Goal: Feedback & Contribution: Leave review/rating

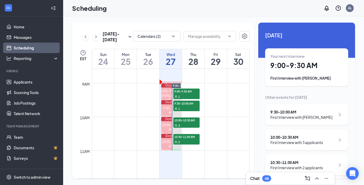
scroll to position [289, 0]
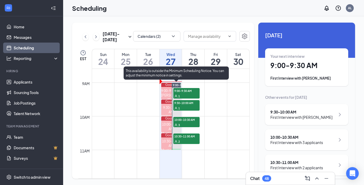
click at [182, 92] on span "9:00-9:30 AM" at bounding box center [186, 90] width 26 height 5
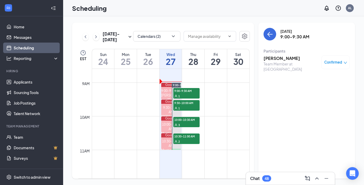
click at [285, 59] on h3 "Ayanna Wilson" at bounding box center [290, 58] width 55 height 6
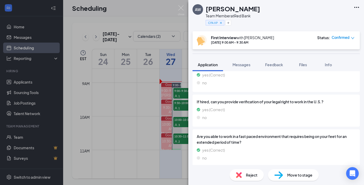
scroll to position [698, 0]
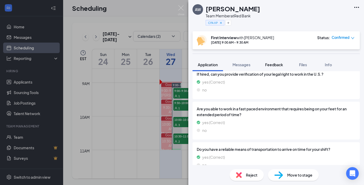
click at [277, 64] on span "Feedback" at bounding box center [274, 64] width 18 height 5
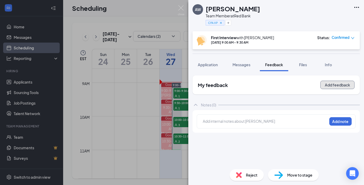
click at [332, 86] on button "Add feedback" at bounding box center [337, 85] width 34 height 8
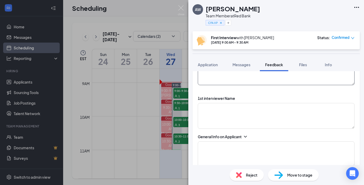
scroll to position [58, 0]
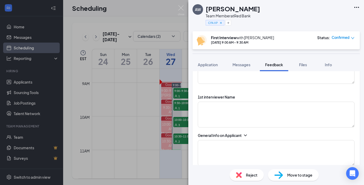
click at [247, 135] on icon "ChevronDown" at bounding box center [245, 136] width 3 height 2
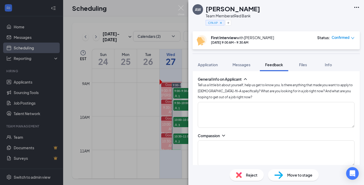
click at [222, 135] on icon "ChevronDown" at bounding box center [223, 136] width 3 height 2
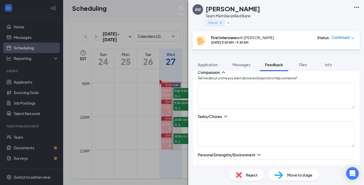
scroll to position [178, 0]
click at [224, 118] on icon "ChevronDown" at bounding box center [225, 115] width 5 height 5
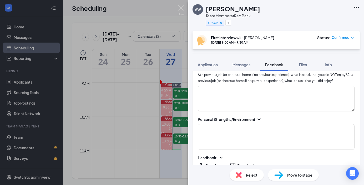
click at [258, 121] on icon "ChevronDown" at bounding box center [258, 119] width 5 height 5
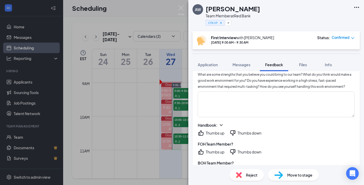
scroll to position [283, 0]
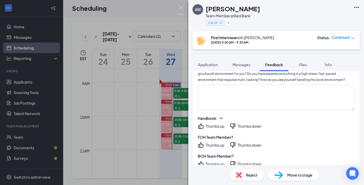
click at [220, 117] on icon "ChevronDown" at bounding box center [220, 118] width 5 height 5
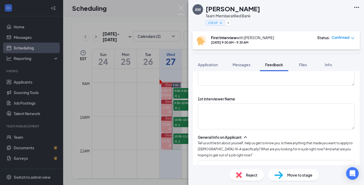
scroll to position [56, 0]
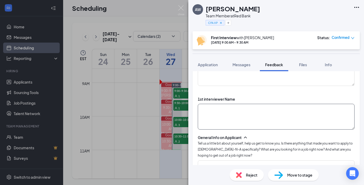
click at [242, 114] on textarea at bounding box center [276, 117] width 157 height 26
type textarea "Alondra"
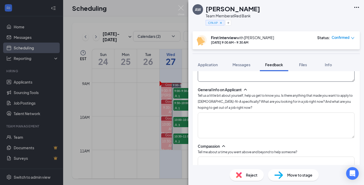
scroll to position [108, 0]
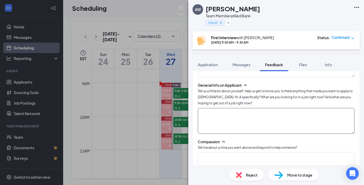
click at [217, 112] on textarea at bounding box center [276, 121] width 157 height 26
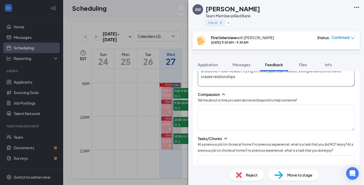
scroll to position [159, 0]
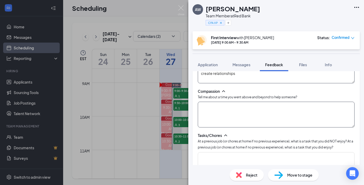
type textarea "26, 2 kids, worked in one of the Irmo for 3 years.culture, family, building tha…"
click at [221, 107] on textarea at bounding box center [276, 115] width 157 height 26
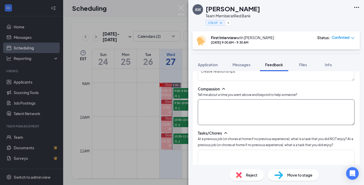
scroll to position [162, 0]
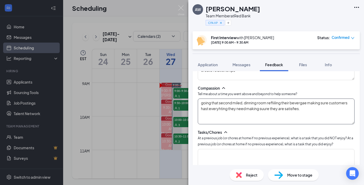
type textarea "going that second miled, dinning room refliiling their bevergae making sure cus…"
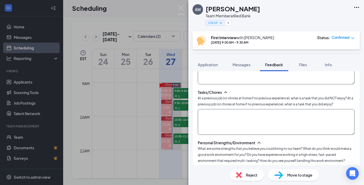
scroll to position [203, 0]
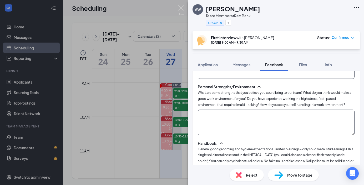
type textarea "did not enjoy: seperate matince task cleaning freezer floor chunks of ice did e…"
click at [225, 120] on textarea at bounding box center [276, 123] width 157 height 26
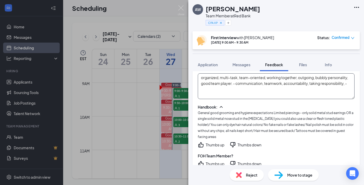
scroll to position [292, 0]
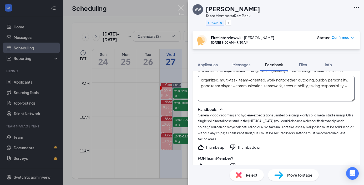
type textarea "organized, multi-task, team-oriented, working together, outgoing, bubbly person…"
click at [211, 145] on div "Thumbs up" at bounding box center [215, 147] width 19 height 5
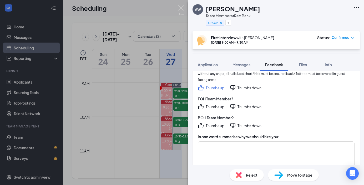
scroll to position [351, 0]
click at [200, 104] on icon "ThumbsUp" at bounding box center [200, 106] width 5 height 5
click at [202, 123] on div "1st interviewer Name Alondra General Info on Applicant Tell us a little bit abo…" at bounding box center [275, 16] width 167 height 441
click at [200, 123] on icon "ThumbsUp" at bounding box center [200, 125] width 5 height 5
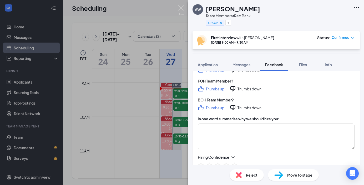
scroll to position [373, 0]
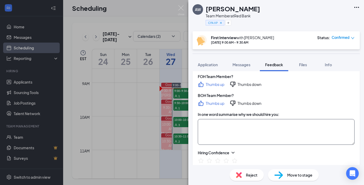
click at [263, 120] on textarea at bounding box center [276, 132] width 157 height 26
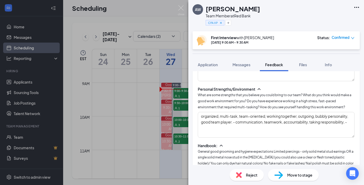
scroll to position [255, 0]
type textarea "leadership"
click at [266, 124] on textarea "organized, multi-task, team-oriented, working together, outgoing, bubbly person…" at bounding box center [276, 125] width 157 height 26
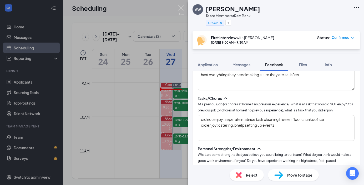
scroll to position [196, 0]
click at [251, 125] on textarea "did not enjoy: seperate matince task cleaning freezer floor chunks of ice did e…" at bounding box center [276, 128] width 157 height 26
click at [302, 129] on textarea "did not enjoy: separate matince task, cleaning freezer floor chunks of ice did …" at bounding box center [276, 128] width 157 height 26
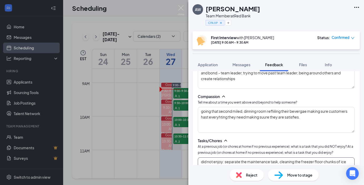
scroll to position [150, 0]
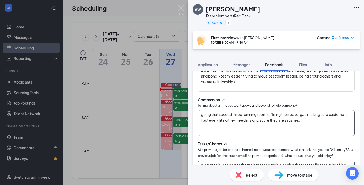
type textarea "did not enjoy: separate the maintenance task, cleaning the freezer floor chunks…"
click at [247, 126] on textarea "going that second miled, dinning room refliiling their bevergae making sure cus…" at bounding box center [276, 123] width 157 height 26
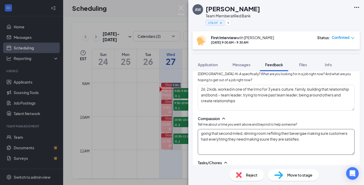
scroll to position [130, 0]
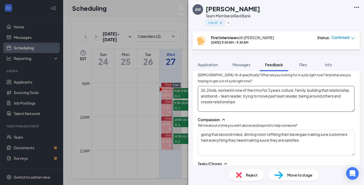
click at [249, 105] on textarea "26, 2 kids, worked in one of the Irmo for 3 years.culture, family, building tha…" at bounding box center [276, 99] width 157 height 26
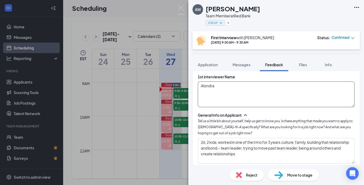
click at [248, 95] on textarea "Alondra" at bounding box center [276, 94] width 157 height 26
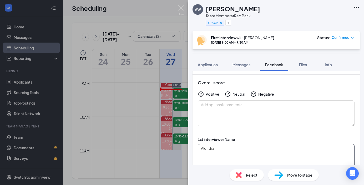
scroll to position [3, 0]
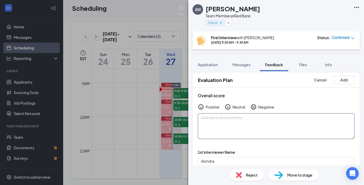
click at [224, 121] on textarea at bounding box center [276, 126] width 157 height 26
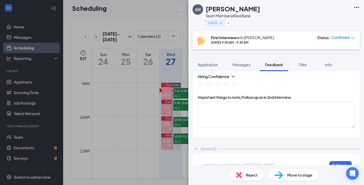
scroll to position [455, 0]
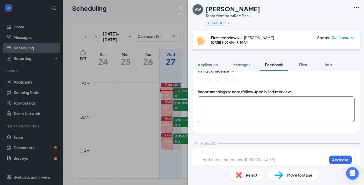
click at [206, 104] on textarea at bounding box center [276, 109] width 157 height 26
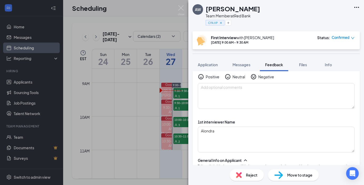
scroll to position [0, 0]
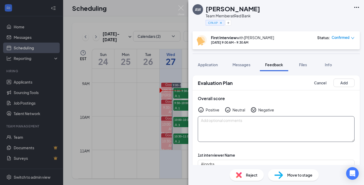
click at [224, 121] on textarea at bounding box center [276, 129] width 157 height 26
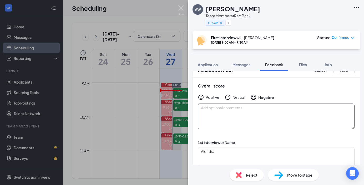
scroll to position [22, 0]
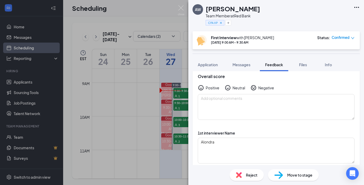
click at [237, 89] on div "Neutral" at bounding box center [238, 87] width 13 height 5
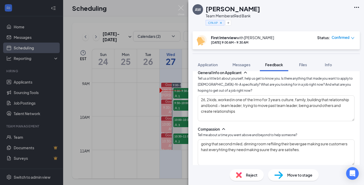
scroll to position [120, 0]
click at [235, 112] on textarea "26, 2 kids, worked in one of the Irmo for 3 years.culture, family, building tha…" at bounding box center [276, 109] width 157 height 26
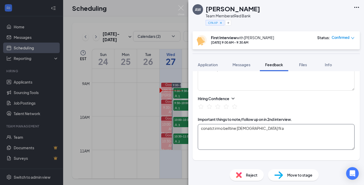
scroll to position [421, 0]
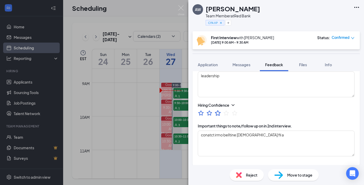
click at [216, 110] on icon "StarBorder" at bounding box center [218, 113] width 6 height 6
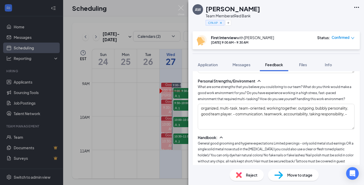
scroll to position [266, 0]
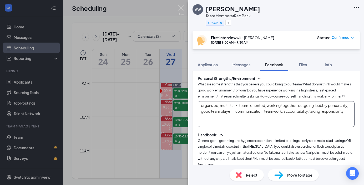
click at [228, 113] on textarea "organized, multi-task, team-oriented, working together, outgoing, bubbly person…" at bounding box center [276, 114] width 157 height 26
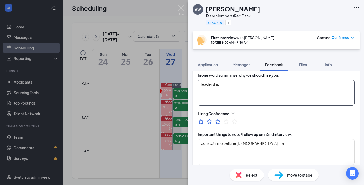
scroll to position [419, 0]
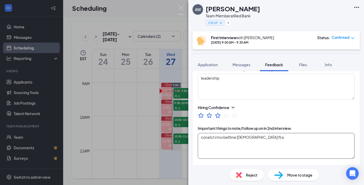
click at [199, 133] on textarea "conatct irmo belltine chick fil a" at bounding box center [276, 146] width 157 height 26
drag, startPoint x: 269, startPoint y: 132, endPoint x: 249, endPoint y: 132, distance: 20.0
click at [249, 133] on textarea "mentioned she worked for contact Irma Belltine chick fil a" at bounding box center [276, 146] width 157 height 26
drag, startPoint x: 296, startPoint y: 131, endPoint x: 327, endPoint y: 132, distance: 31.5
click at [327, 133] on textarea "mentioned she worked for Chick Fil A in Irmo Ballentine Belltine chick fil a" at bounding box center [276, 146] width 157 height 26
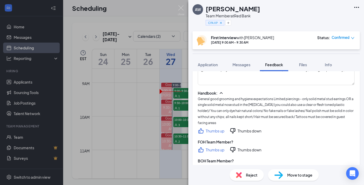
scroll to position [279, 0]
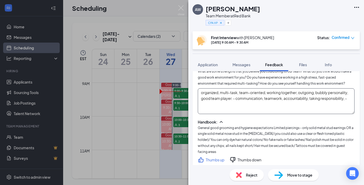
type textarea "mentioned she worked for Chick-fil-A in Irmo Ballentine, and said it was okay t…"
click at [235, 106] on textarea "organized, multi-task, team-oriented, working together, outgoing, bubbly person…" at bounding box center [276, 101] width 157 height 26
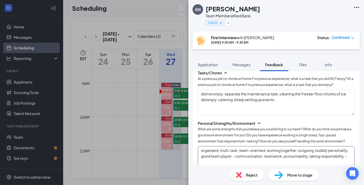
scroll to position [179, 0]
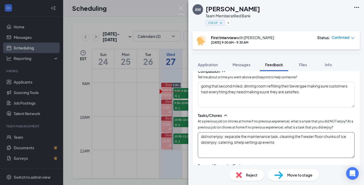
click at [232, 145] on textarea "did not enjoy: separate the maintenance task, cleaning the freezer floor chunks…" at bounding box center [276, 145] width 157 height 26
click at [237, 143] on textarea "did not enjoy: separate the maintenance task, cleaning the freezer floor chunks…" at bounding box center [276, 145] width 157 height 26
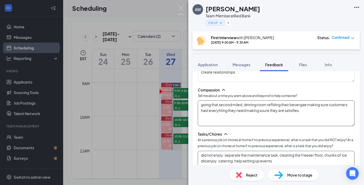
type textarea "did not enjoy: separate the maintenance task, cleaning the freezer floor, chunk…"
click at [289, 114] on textarea "going that second miled, dinning room refliiling their bevergae making sure cus…" at bounding box center [276, 113] width 157 height 26
click at [257, 116] on textarea "going that second miled, dinning room refliiling their bevergae making sure cus…" at bounding box center [276, 113] width 157 height 26
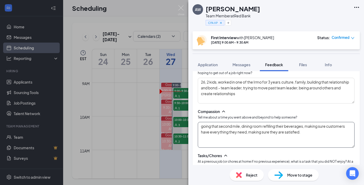
scroll to position [134, 0]
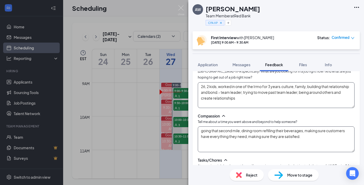
type textarea "going that second mile, dining room refilling their beverages, making sure cust…"
click at [255, 104] on textarea "26, 2 kids, worked in one of the Irmo for 3 years.culture, family, building tha…" at bounding box center [276, 95] width 157 height 26
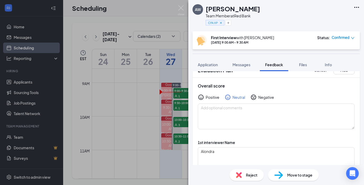
scroll to position [0, 0]
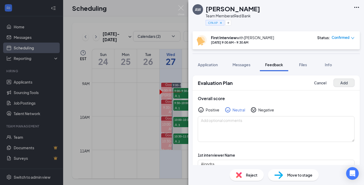
type textarea "26, 2 kids, worked in one of the Irmo for 3 years. culture, family, building re…"
click at [341, 83] on button "Add" at bounding box center [343, 83] width 21 height 8
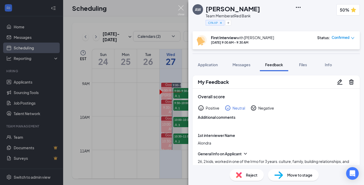
click at [180, 11] on img at bounding box center [181, 10] width 7 height 10
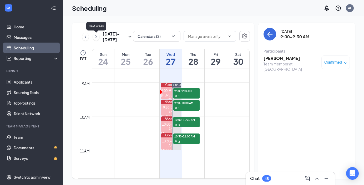
click at [97, 39] on icon "ChevronRight" at bounding box center [95, 37] width 5 height 6
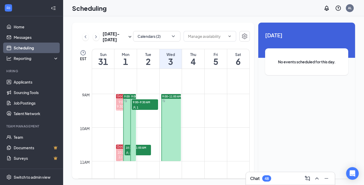
scroll to position [277, 0]
click at [129, 96] on span "9:00-11:00 AM" at bounding box center [133, 97] width 19 height 4
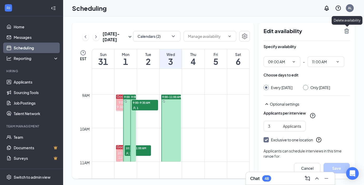
click at [347, 31] on icon "TrashOutline" at bounding box center [346, 31] width 6 height 6
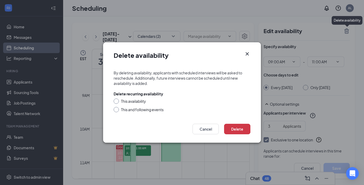
click at [116, 99] on input "This availability" at bounding box center [116, 101] width 4 height 4
radio input "true"
click at [244, 129] on button "Delete" at bounding box center [237, 129] width 26 height 11
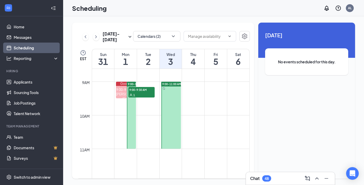
scroll to position [298, 0]
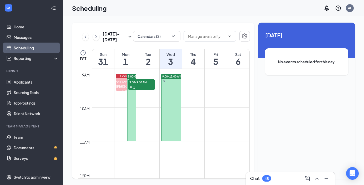
click at [129, 77] on span "9:00-11:00 AM" at bounding box center [137, 77] width 19 height 4
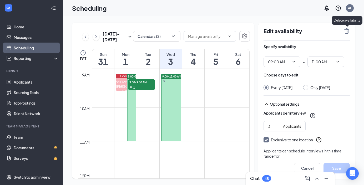
click at [346, 31] on icon "TrashOutline" at bounding box center [346, 30] width 5 height 5
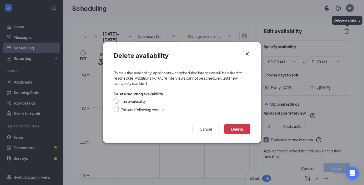
click at [115, 100] on input "This availability" at bounding box center [116, 101] width 4 height 4
radio input "true"
click at [232, 129] on button "Delete" at bounding box center [237, 129] width 26 height 11
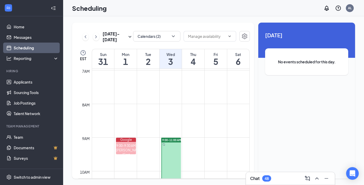
scroll to position [240, 0]
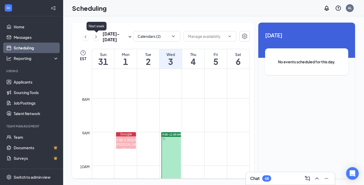
click at [95, 38] on icon "ChevronRight" at bounding box center [95, 37] width 5 height 6
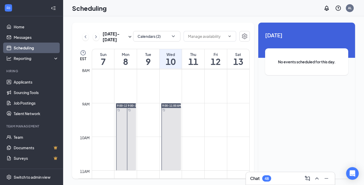
scroll to position [268, 0]
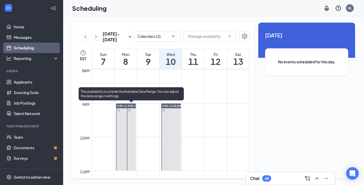
click at [132, 106] on span "9:00-11:00 AM" at bounding box center [137, 106] width 19 height 4
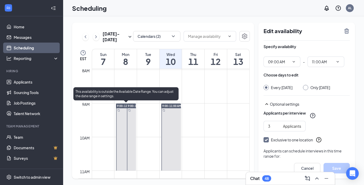
click at [119, 106] on span "9:00-11:00 AM" at bounding box center [126, 106] width 19 height 4
click at [133, 124] on div at bounding box center [131, 137] width 9 height 67
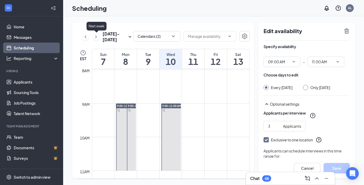
click at [95, 37] on icon "ChevronRight" at bounding box center [95, 37] width 5 height 6
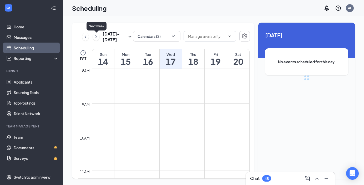
scroll to position [258, 0]
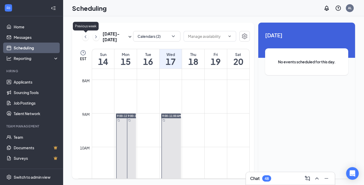
click at [84, 38] on icon "ChevronLeft" at bounding box center [85, 37] width 5 height 6
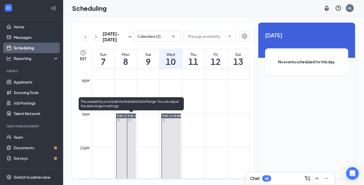
click at [133, 115] on span "9:00-11:00 AM" at bounding box center [137, 116] width 19 height 4
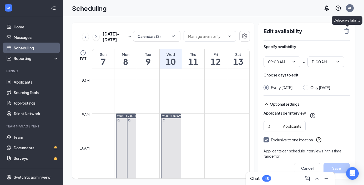
click at [348, 33] on icon "TrashOutline" at bounding box center [346, 30] width 5 height 5
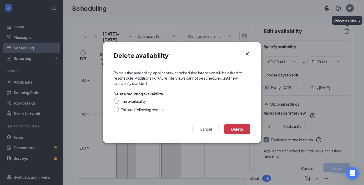
click at [116, 101] on input "This availability" at bounding box center [116, 101] width 4 height 4
radio input "true"
click at [237, 128] on button "Delete" at bounding box center [237, 129] width 26 height 11
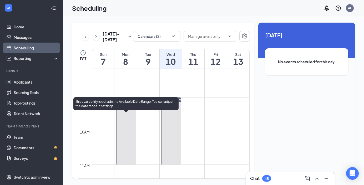
scroll to position [274, 0]
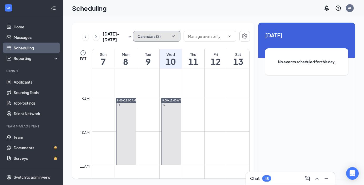
click at [172, 38] on icon "ChevronDown" at bounding box center [173, 36] width 5 height 5
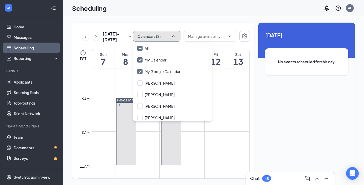
click at [173, 37] on icon "ChevronUp" at bounding box center [173, 36] width 5 height 5
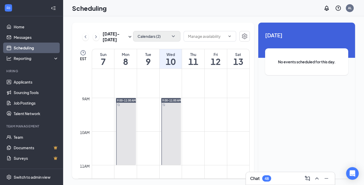
click at [86, 39] on icon "ChevronLeft" at bounding box center [85, 37] width 5 height 6
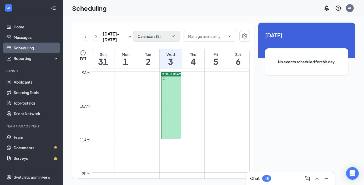
scroll to position [301, 0]
click at [96, 38] on icon "ChevronRight" at bounding box center [95, 37] width 5 height 6
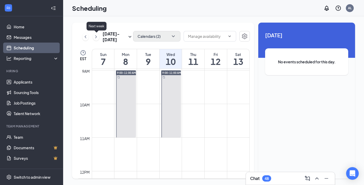
scroll to position [258, 0]
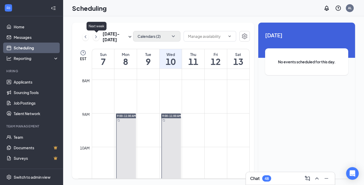
click at [96, 41] on div "Sep 7 - Sep 13" at bounding box center [107, 37] width 51 height 12
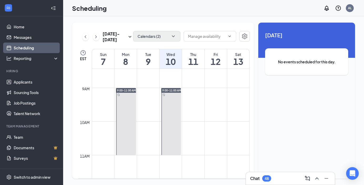
scroll to position [286, 0]
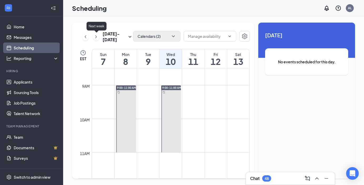
click at [94, 38] on icon "ChevronRight" at bounding box center [95, 37] width 5 height 6
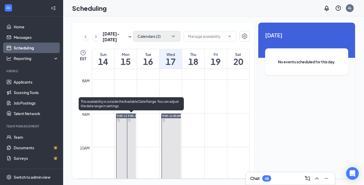
click at [130, 122] on div at bounding box center [131, 147] width 9 height 67
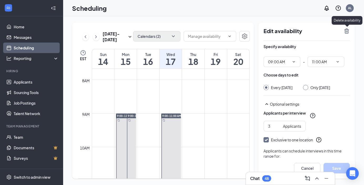
click at [345, 32] on icon "TrashOutline" at bounding box center [346, 30] width 5 height 5
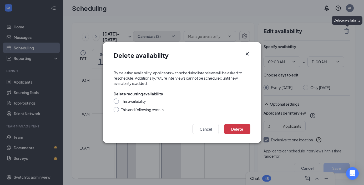
click at [116, 111] on div at bounding box center [116, 109] width 5 height 5
click at [112, 109] on form "By deleting availability, applicants with scheduled interviews will be asked to…" at bounding box center [182, 92] width 158 height 54
click at [116, 110] on input "This and following events" at bounding box center [116, 109] width 4 height 4
radio input "true"
click at [233, 131] on button "Delete" at bounding box center [237, 129] width 26 height 11
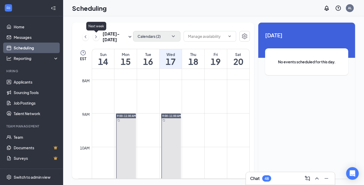
click at [96, 37] on icon "ChevronRight" at bounding box center [95, 37] width 5 height 6
click at [81, 36] on div "Oct 12 - Oct 18 Calendars (2)" at bounding box center [163, 37] width 171 height 12
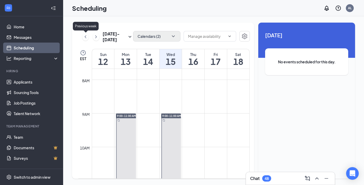
click at [86, 37] on icon "ChevronLeft" at bounding box center [85, 37] width 5 height 6
click at [86, 38] on icon "ChevronLeft" at bounding box center [85, 37] width 5 height 6
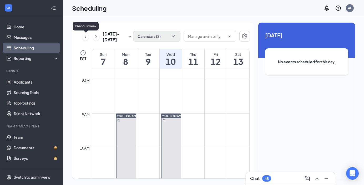
click at [86, 39] on icon "ChevronLeft" at bounding box center [85, 37] width 5 height 6
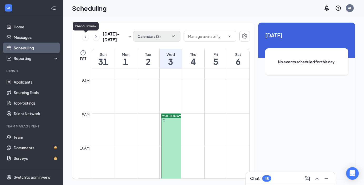
click at [84, 38] on icon "ChevronLeft" at bounding box center [85, 37] width 5 height 6
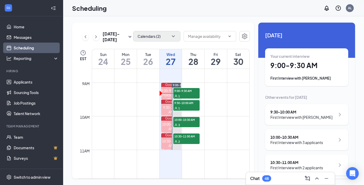
scroll to position [289, 0]
click at [95, 36] on icon "ChevronRight" at bounding box center [95, 37] width 5 height 6
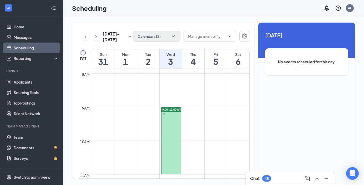
scroll to position [264, 0]
click at [95, 36] on icon "ChevronRight" at bounding box center [95, 37] width 5 height 6
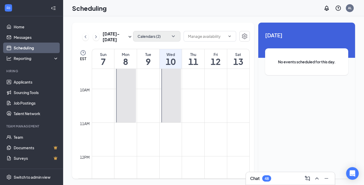
scroll to position [319, 0]
click at [84, 40] on button at bounding box center [85, 37] width 6 height 8
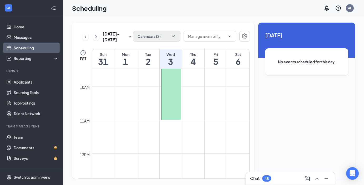
scroll to position [258, 0]
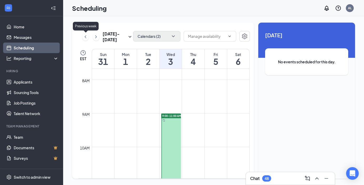
click at [85, 39] on icon "ChevronLeft" at bounding box center [85, 37] width 5 height 6
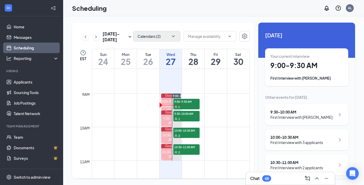
scroll to position [278, 0]
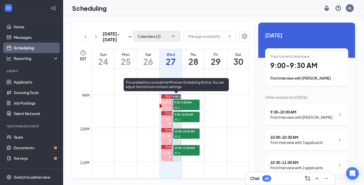
click at [181, 116] on span "9:30-10:00 AM" at bounding box center [186, 114] width 26 height 5
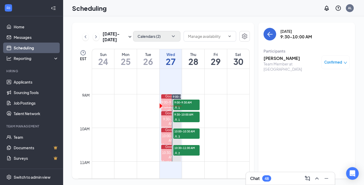
click at [296, 57] on h3 "Dreonna Johnson" at bounding box center [290, 58] width 55 height 6
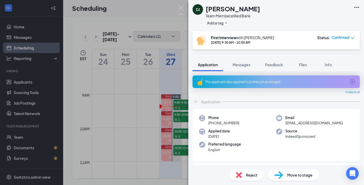
click at [239, 81] on div "This applicant also applied to 1 other job posting(s)" at bounding box center [275, 82] width 141 height 4
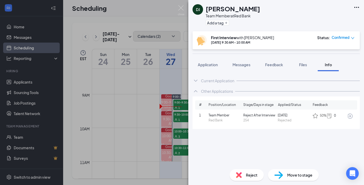
click at [351, 116] on icon "ArrowCircle" at bounding box center [350, 116] width 6 height 6
click at [209, 63] on span "Application" at bounding box center [208, 64] width 20 height 5
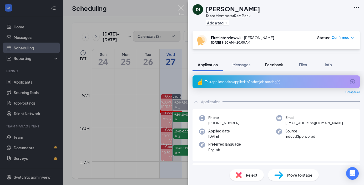
click at [271, 64] on span "Feedback" at bounding box center [274, 64] width 18 height 5
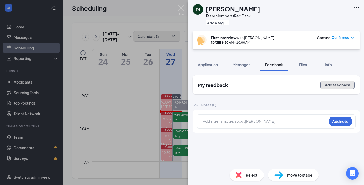
click at [329, 86] on button "Add feedback" at bounding box center [337, 85] width 34 height 8
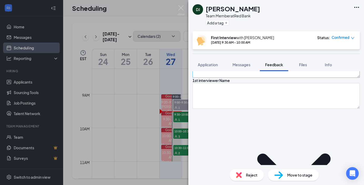
scroll to position [54, 0]
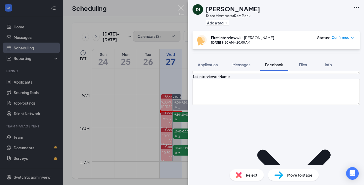
click at [257, 150] on icon "ChevronDown" at bounding box center [293, 171] width 73 height 42
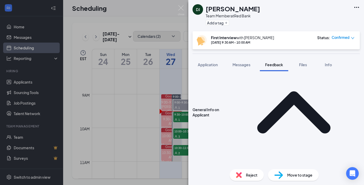
scroll to position [114, 0]
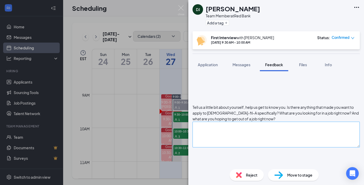
scroll to position [187, 0]
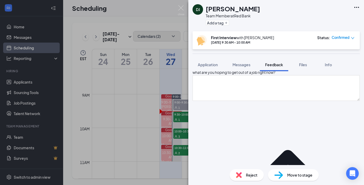
scroll to position [233, 0]
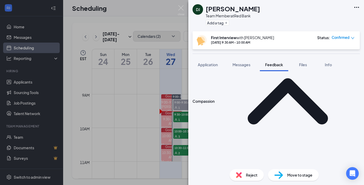
scroll to position [305, 0]
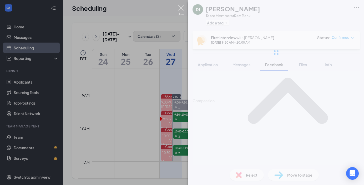
click at [180, 9] on img at bounding box center [181, 10] width 7 height 10
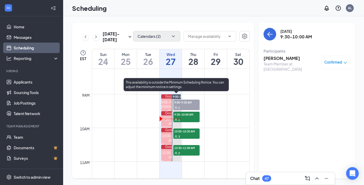
click at [180, 135] on div "3" at bounding box center [186, 136] width 26 height 5
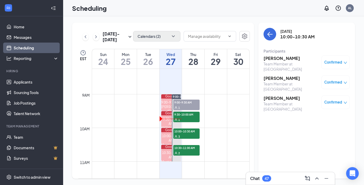
click at [277, 60] on h3 "[PERSON_NAME]" at bounding box center [290, 58] width 55 height 6
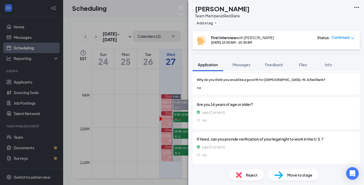
scroll to position [468, 0]
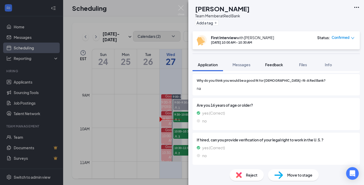
click at [278, 68] on button "Feedback" at bounding box center [274, 64] width 28 height 13
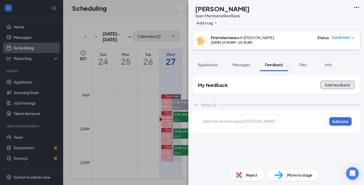
click at [338, 85] on button "Add feedback" at bounding box center [337, 85] width 34 height 8
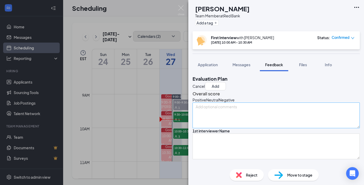
scroll to position [58, 0]
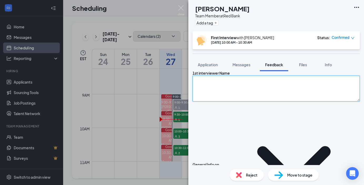
click at [229, 101] on textarea at bounding box center [275, 89] width 167 height 26
type textarea "Alondra"
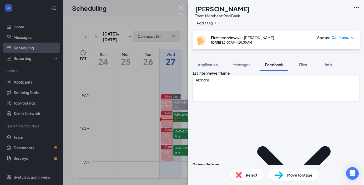
click at [247, 135] on icon "ChevronDown" at bounding box center [294, 167] width 132 height 132
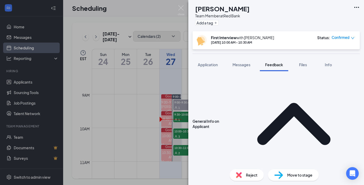
scroll to position [105, 0]
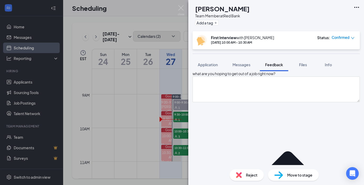
scroll to position [232, 0]
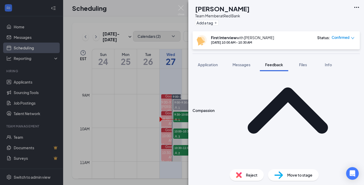
scroll to position [296, 0]
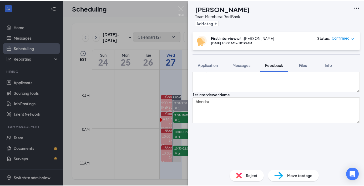
scroll to position [0, 0]
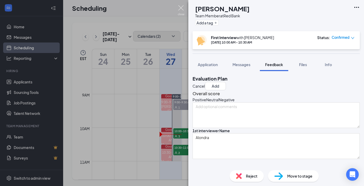
click at [182, 8] on img at bounding box center [181, 10] width 7 height 10
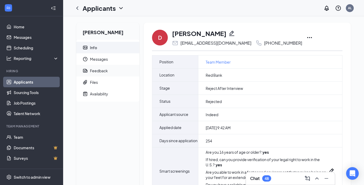
click at [93, 71] on div "Feedback" at bounding box center [99, 70] width 18 height 5
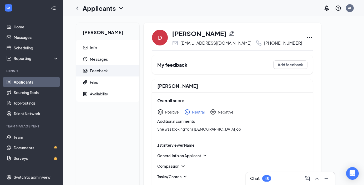
click at [27, 82] on link "Applicants" at bounding box center [36, 82] width 45 height 11
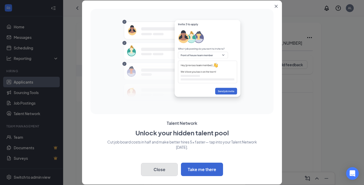
click at [162, 171] on button "Close" at bounding box center [159, 169] width 37 height 13
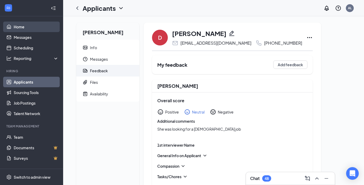
click at [14, 26] on link "Home" at bounding box center [36, 27] width 45 height 11
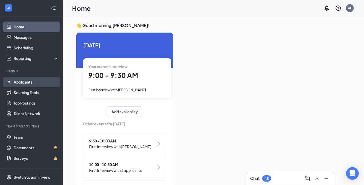
click at [30, 86] on link "Applicants" at bounding box center [36, 82] width 45 height 11
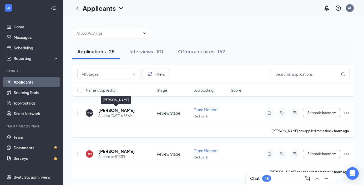
click at [125, 110] on h5 "Octavia Wiggins" at bounding box center [116, 110] width 37 height 6
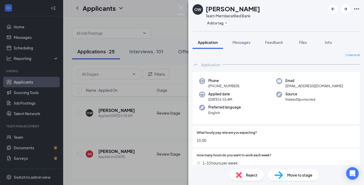
click at [288, 176] on span "Move to stage" at bounding box center [299, 175] width 25 height 6
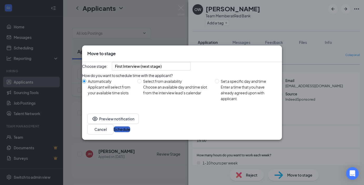
click at [130, 132] on button "Schedule" at bounding box center [122, 129] width 17 height 6
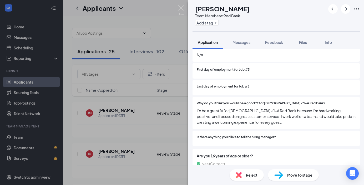
scroll to position [479, 0]
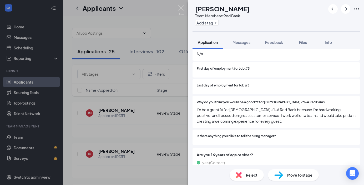
click at [284, 175] on div "Move to stage" at bounding box center [293, 175] width 51 height 12
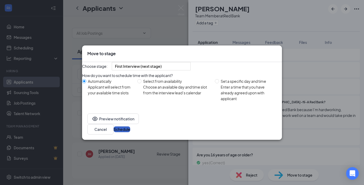
click at [130, 131] on button "Schedule" at bounding box center [122, 129] width 17 height 6
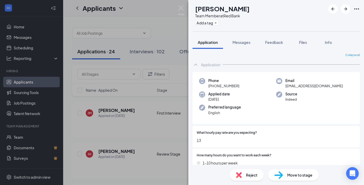
click at [286, 176] on div "Move to stage" at bounding box center [293, 175] width 51 height 12
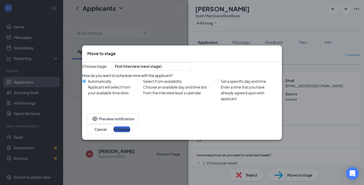
click at [130, 132] on button "Schedule" at bounding box center [122, 129] width 17 height 6
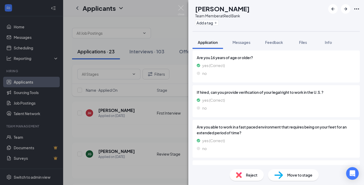
scroll to position [623, 0]
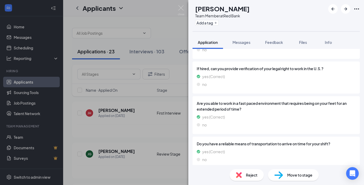
click at [290, 177] on span "Move to stage" at bounding box center [299, 175] width 25 height 6
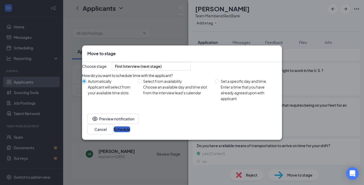
click at [130, 132] on button "Schedule" at bounding box center [122, 129] width 17 height 6
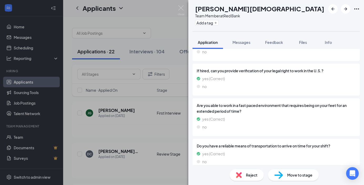
scroll to position [652, 0]
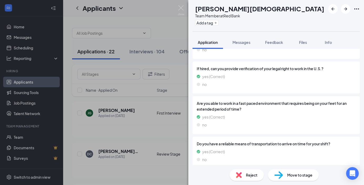
click at [290, 175] on span "Move to stage" at bounding box center [299, 175] width 25 height 6
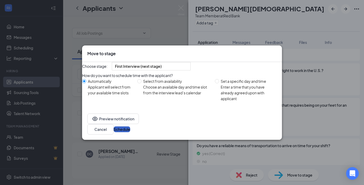
click at [130, 129] on button "Schedule" at bounding box center [122, 129] width 17 height 6
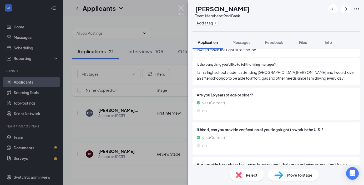
scroll to position [641, 0]
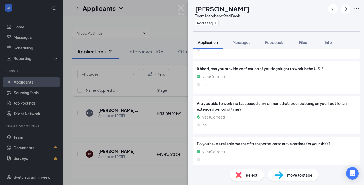
click at [286, 173] on div "Move to stage" at bounding box center [293, 175] width 51 height 12
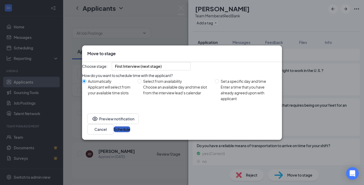
click at [130, 132] on button "Schedule" at bounding box center [122, 129] width 17 height 6
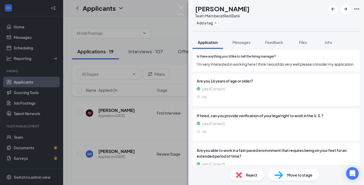
scroll to position [664, 0]
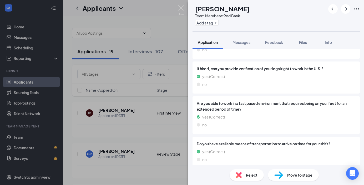
click at [274, 173] on img at bounding box center [278, 175] width 9 height 8
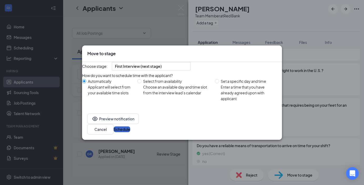
click at [130, 132] on button "Schedule" at bounding box center [122, 129] width 17 height 6
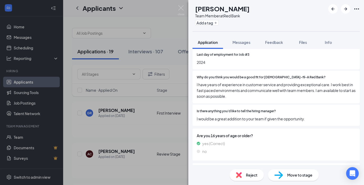
scroll to position [535, 0]
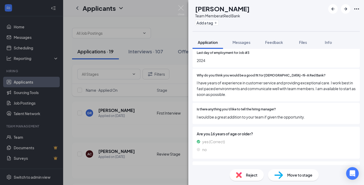
click at [279, 173] on img at bounding box center [278, 175] width 9 height 8
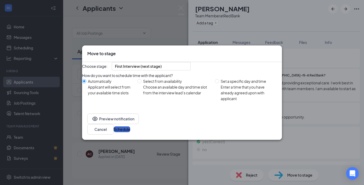
click at [130, 132] on button "Schedule" at bounding box center [122, 129] width 17 height 6
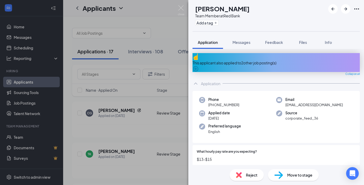
click at [261, 60] on div "This applicant also applied to 2 other job posting(s)" at bounding box center [275, 63] width 167 height 6
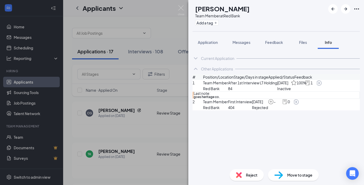
click at [322, 86] on icon "ArrowCircle" at bounding box center [319, 83] width 6 height 6
click at [182, 9] on img at bounding box center [181, 10] width 7 height 10
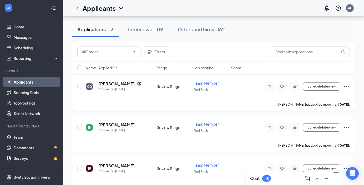
scroll to position [28, 0]
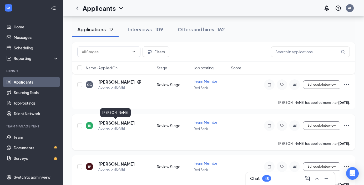
click at [121, 122] on h5 "Tomika Knight" at bounding box center [116, 123] width 37 height 6
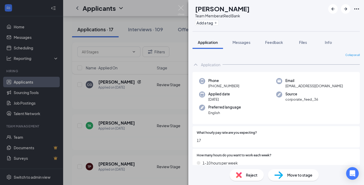
click at [288, 175] on span "Move to stage" at bounding box center [299, 175] width 25 height 6
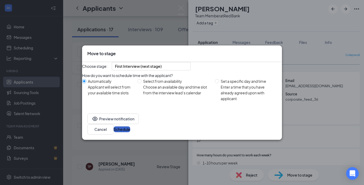
click at [130, 132] on button "Schedule" at bounding box center [122, 129] width 17 height 6
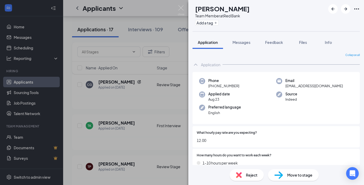
click at [290, 176] on span "Move to stage" at bounding box center [299, 175] width 25 height 6
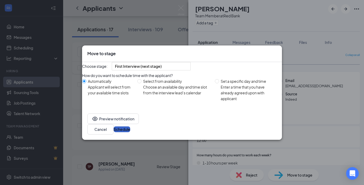
click at [130, 131] on button "Schedule" at bounding box center [122, 129] width 17 height 6
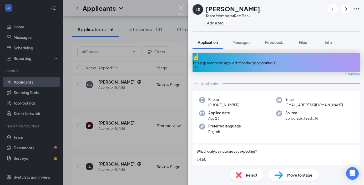
click at [270, 60] on div "This applicant also applied to 1 other job posting(s)" at bounding box center [275, 63] width 167 height 6
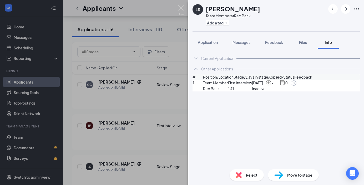
click at [297, 86] on icon "ArrowCircle" at bounding box center [293, 83] width 6 height 6
click at [210, 38] on button "Application" at bounding box center [207, 42] width 30 height 13
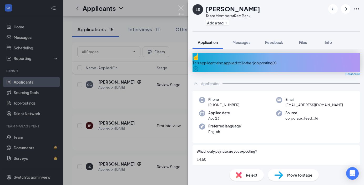
click at [284, 172] on div "Move to stage" at bounding box center [293, 175] width 51 height 12
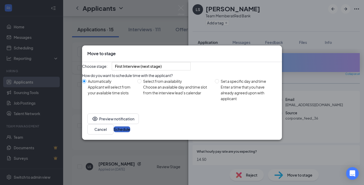
click at [130, 131] on button "Schedule" at bounding box center [122, 129] width 17 height 6
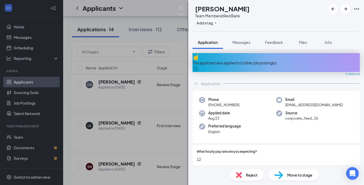
click at [275, 60] on div "This applicant also applied to 1 other job posting(s)" at bounding box center [275, 63] width 167 height 6
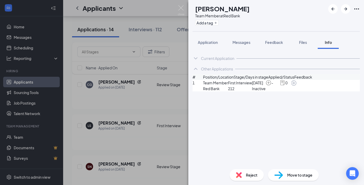
click at [297, 86] on icon "ArrowCircle" at bounding box center [293, 83] width 6 height 6
click at [216, 41] on span "Application" at bounding box center [208, 42] width 20 height 5
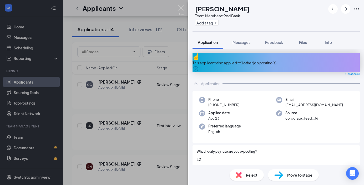
click at [283, 176] on div "Move to stage" at bounding box center [293, 175] width 51 height 12
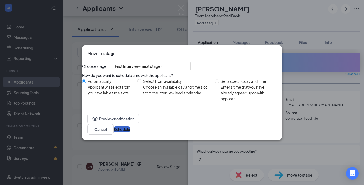
click at [130, 131] on button "Schedule" at bounding box center [122, 129] width 17 height 6
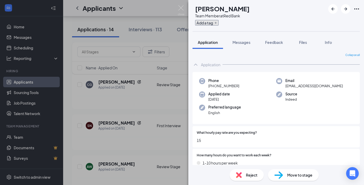
click at [217, 22] on icon "Plus" at bounding box center [215, 22] width 3 height 3
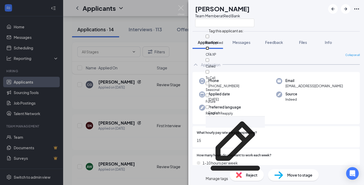
click at [209, 47] on input "CFA XP" at bounding box center [207, 48] width 3 height 3
checkbox input "true"
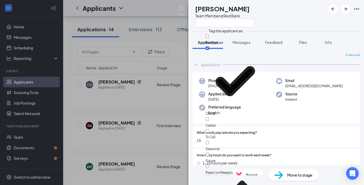
click at [294, 6] on div "AW Ashlynn Weaver Team Member at Red Bank" at bounding box center [276, 15] width 176 height 31
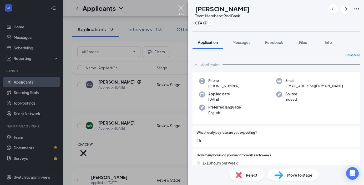
click at [181, 8] on img at bounding box center [181, 10] width 7 height 10
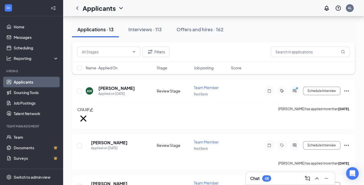
scroll to position [69, 0]
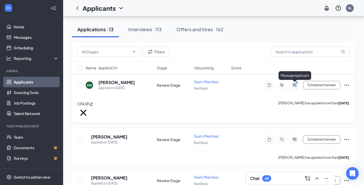
click at [294, 85] on icon "ActiveChat" at bounding box center [294, 84] width 3 height 3
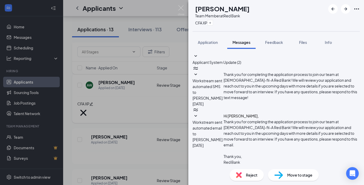
scroll to position [84, 0]
click at [181, 11] on img at bounding box center [181, 10] width 7 height 10
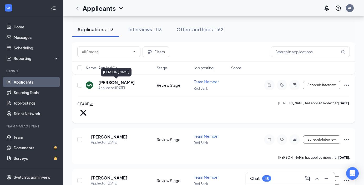
click at [125, 83] on h5 "Ashlynn Weaver" at bounding box center [116, 83] width 37 height 6
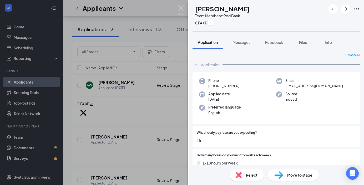
click at [303, 176] on span "Move to stage" at bounding box center [299, 175] width 25 height 6
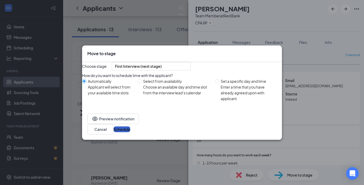
click at [130, 132] on button "Schedule" at bounding box center [122, 129] width 17 height 6
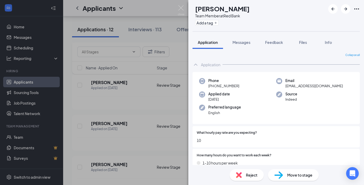
click at [275, 170] on div "Move to stage" at bounding box center [293, 175] width 51 height 12
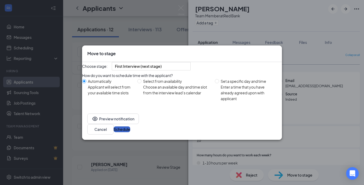
click at [130, 132] on button "Schedule" at bounding box center [122, 129] width 17 height 6
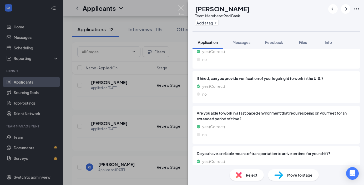
scroll to position [647, 0]
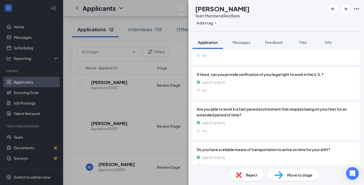
click at [287, 173] on span "Move to stage" at bounding box center [299, 175] width 25 height 6
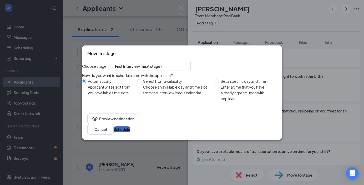
click at [130, 132] on button "Schedule" at bounding box center [122, 129] width 17 height 6
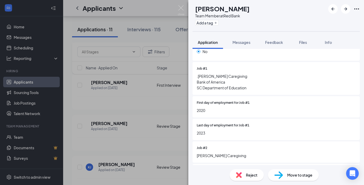
scroll to position [316, 0]
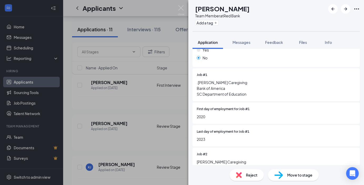
click at [285, 174] on div "Move to stage" at bounding box center [293, 175] width 51 height 12
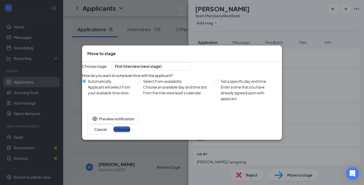
click at [130, 132] on button "Schedule" at bounding box center [122, 129] width 17 height 6
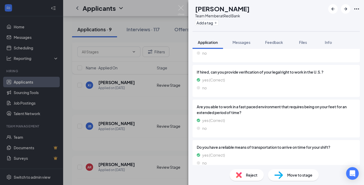
scroll to position [600, 0]
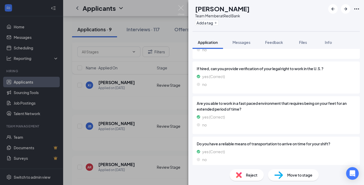
click at [280, 171] on img at bounding box center [278, 175] width 9 height 8
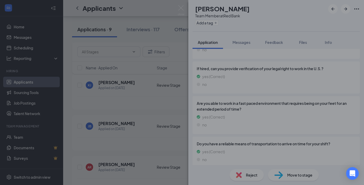
scroll to position [598, 0]
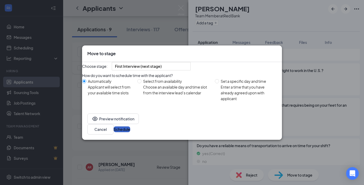
click at [130, 132] on button "Schedule" at bounding box center [122, 129] width 17 height 6
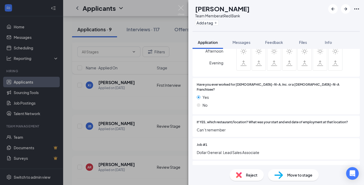
scroll to position [269, 0]
click at [217, 22] on icon "Plus" at bounding box center [215, 22] width 3 height 3
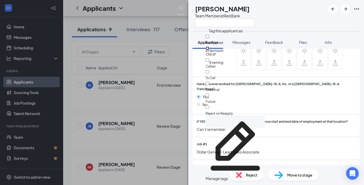
click at [209, 47] on input "CFA XP" at bounding box center [207, 48] width 3 height 3
checkbox input "true"
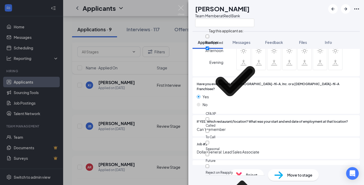
click at [292, 12] on div "JB Jamie Beard Team Member at Red Bank" at bounding box center [276, 15] width 176 height 31
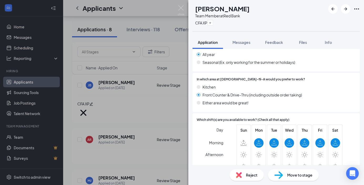
scroll to position [157, 0]
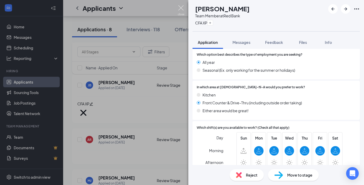
click at [180, 9] on img at bounding box center [181, 10] width 7 height 10
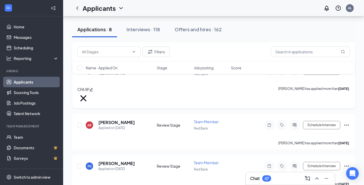
scroll to position [84, 0]
click at [115, 119] on h5 "[PERSON_NAME]" at bounding box center [116, 122] width 37 height 6
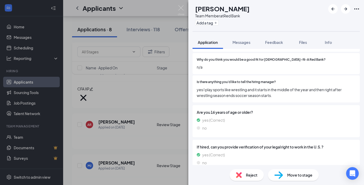
scroll to position [547, 0]
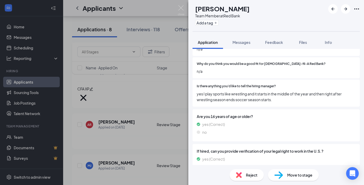
click at [279, 174] on img at bounding box center [278, 175] width 9 height 8
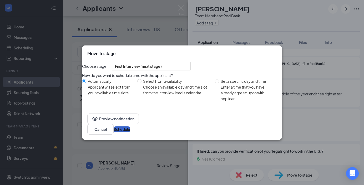
click at [130, 132] on button "Schedule" at bounding box center [122, 129] width 17 height 6
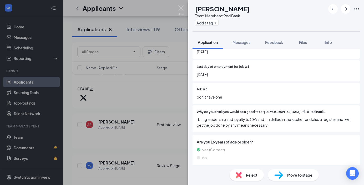
scroll to position [370, 0]
click at [278, 171] on img at bounding box center [278, 175] width 9 height 8
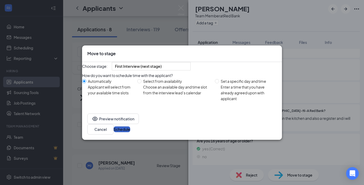
click at [130, 132] on button "Schedule" at bounding box center [122, 129] width 17 height 6
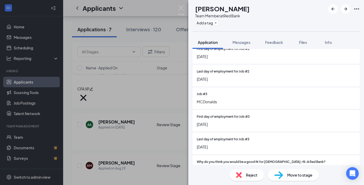
scroll to position [478, 0]
click at [287, 176] on span "Move to stage" at bounding box center [299, 175] width 25 height 6
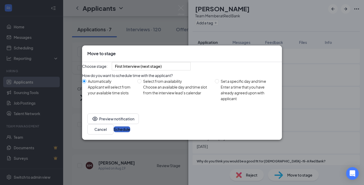
click at [130, 131] on button "Schedule" at bounding box center [122, 129] width 17 height 6
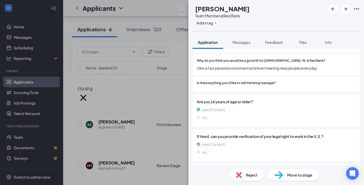
scroll to position [577, 0]
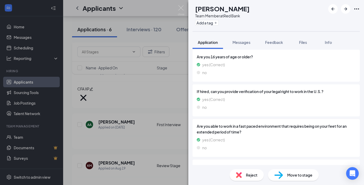
click at [288, 176] on span "Move to stage" at bounding box center [299, 175] width 25 height 6
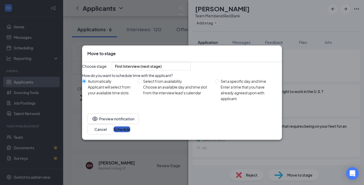
click at [130, 132] on button "Schedule" at bounding box center [122, 129] width 17 height 6
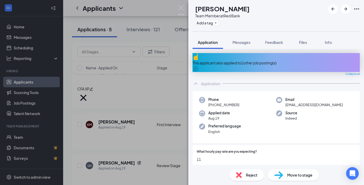
click at [250, 61] on div "This applicant also applied to 1 other job posting(s)" at bounding box center [275, 63] width 167 height 6
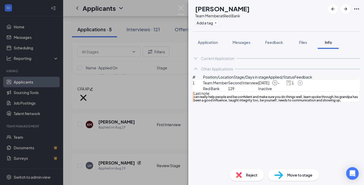
click at [303, 86] on icon "ArrowCircle" at bounding box center [300, 83] width 6 height 6
click at [211, 42] on span "Application" at bounding box center [208, 42] width 20 height 5
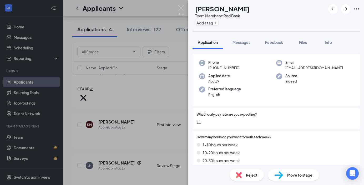
scroll to position [31, 0]
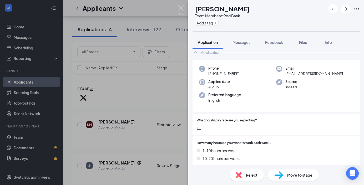
click at [292, 177] on span "Move to stage" at bounding box center [299, 175] width 25 height 6
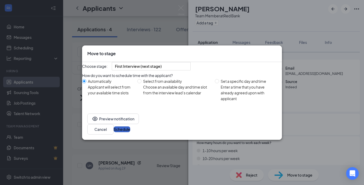
click at [130, 132] on button "Schedule" at bounding box center [122, 129] width 17 height 6
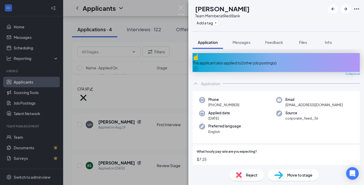
click at [259, 60] on div "This applicant also applied to 2 other job posting(s)" at bounding box center [275, 63] width 167 height 6
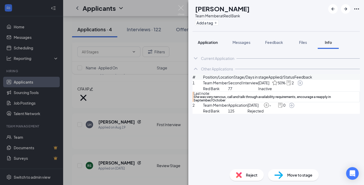
click at [214, 44] on span "Application" at bounding box center [208, 42] width 20 height 5
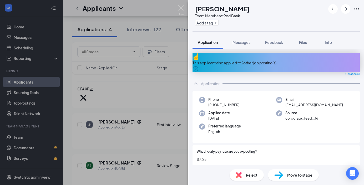
click at [285, 174] on div "Move to stage" at bounding box center [293, 175] width 51 height 12
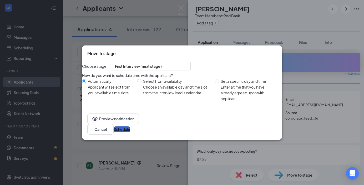
click at [130, 132] on button "Schedule" at bounding box center [122, 129] width 17 height 6
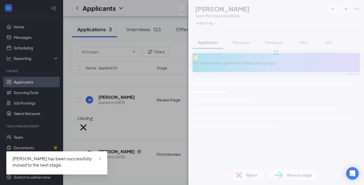
scroll to position [43, 0]
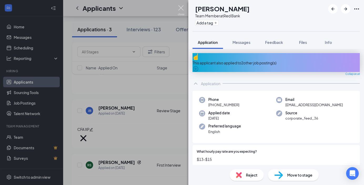
click at [179, 10] on img at bounding box center [181, 10] width 7 height 10
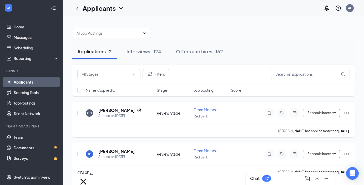
scroll to position [2, 0]
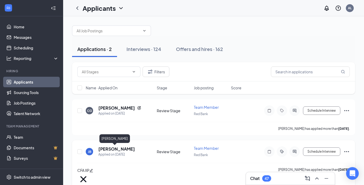
click at [101, 150] on h5 "[PERSON_NAME]" at bounding box center [116, 149] width 37 height 6
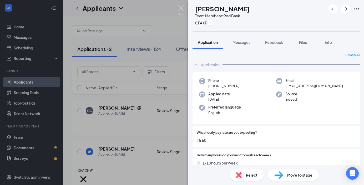
click at [285, 176] on div "Move to stage" at bounding box center [293, 175] width 51 height 12
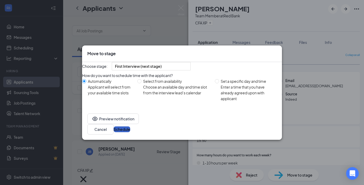
click at [130, 132] on button "Schedule" at bounding box center [122, 129] width 17 height 6
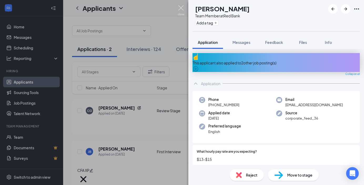
click at [182, 10] on img at bounding box center [181, 10] width 7 height 10
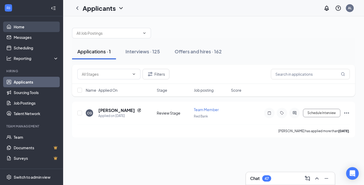
click at [31, 27] on link "Home" at bounding box center [36, 27] width 45 height 11
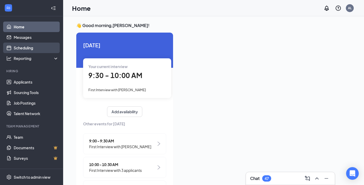
click at [34, 49] on link "Scheduling" at bounding box center [36, 48] width 45 height 11
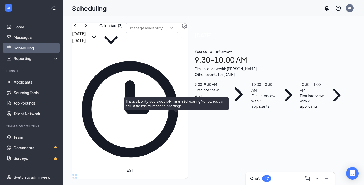
scroll to position [301, 0]
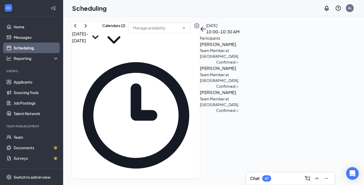
click at [255, 72] on h3 "[PERSON_NAME]" at bounding box center [227, 68] width 55 height 7
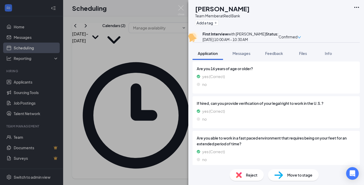
scroll to position [611, 0]
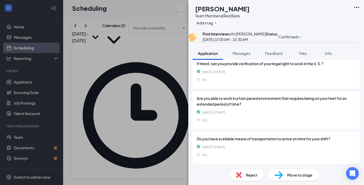
click at [276, 56] on div "Feedback" at bounding box center [274, 53] width 18 height 5
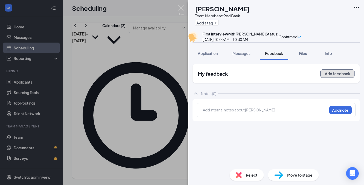
click at [332, 78] on button "Add feedback" at bounding box center [337, 73] width 34 height 8
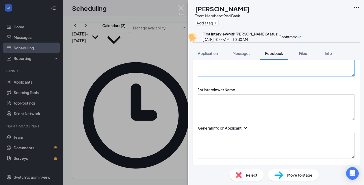
scroll to position [57, 0]
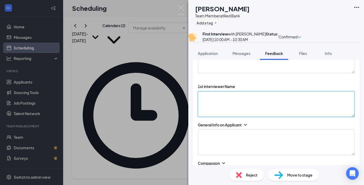
click at [246, 111] on textarea at bounding box center [276, 104] width 157 height 26
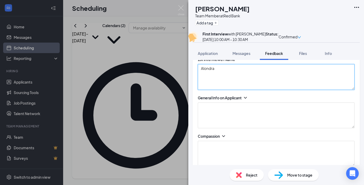
scroll to position [88, 0]
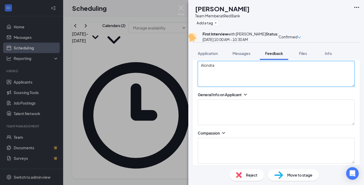
type textarea "Alondra"
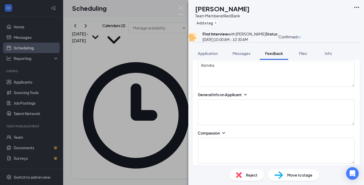
click at [244, 109] on div "General Info on Applicant" at bounding box center [276, 108] width 157 height 33
click at [246, 97] on icon "ChevronDown" at bounding box center [245, 94] width 5 height 5
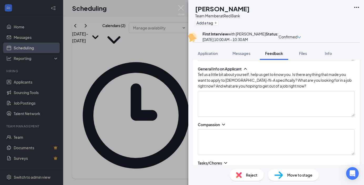
scroll to position [119, 0]
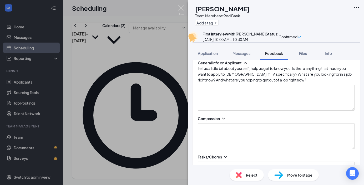
click at [225, 121] on icon "ChevronDown" at bounding box center [223, 118] width 5 height 5
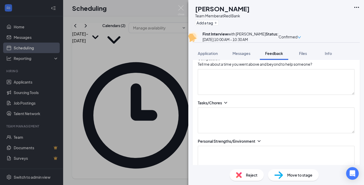
scroll to position [179, 0]
click at [223, 106] on icon "ChevronDown" at bounding box center [225, 102] width 5 height 5
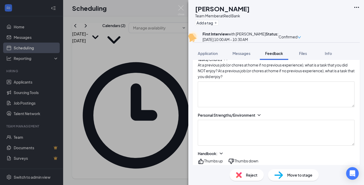
click at [258, 118] on icon "ChevronDown" at bounding box center [258, 114] width 5 height 5
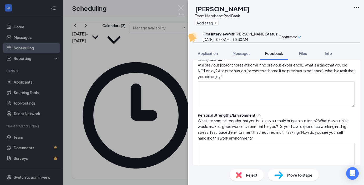
scroll to position [262, 0]
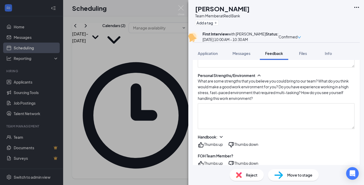
click at [221, 138] on icon "ChevronDown" at bounding box center [220, 137] width 3 height 2
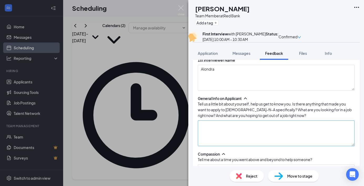
scroll to position [94, 0]
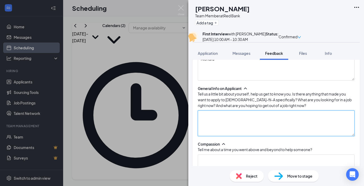
click at [214, 128] on textarea at bounding box center [276, 124] width 157 height 26
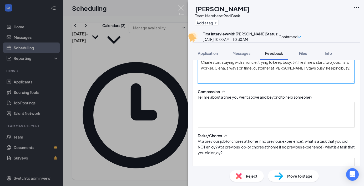
scroll to position [148, 0]
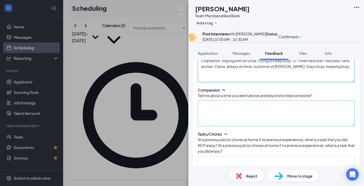
type textarea "Charleston, staying with an uncle, trying to keep busy. 37, fresh new start, tw…"
click at [220, 126] on textarea at bounding box center [276, 114] width 157 height 26
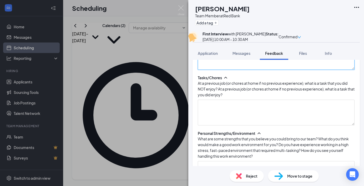
scroll to position [204, 0]
type textarea "observent"
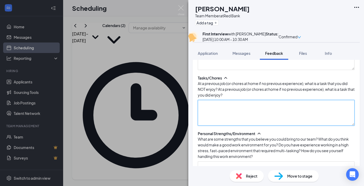
click at [235, 120] on textarea at bounding box center [276, 113] width 157 height 26
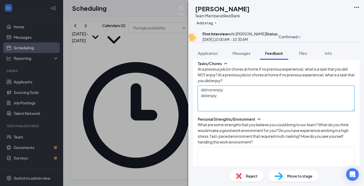
scroll to position [219, 0]
click at [229, 98] on textarea "did not enjoy: did enjoy:" at bounding box center [276, 98] width 157 height 26
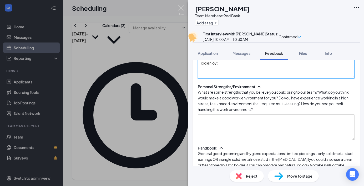
scroll to position [269, 0]
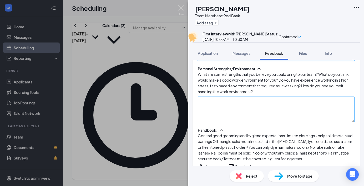
type textarea "did not enjoy: just do it did enjoy:"
click at [212, 107] on textarea at bounding box center [276, 110] width 157 height 26
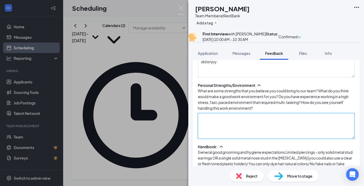
scroll to position [256, 0]
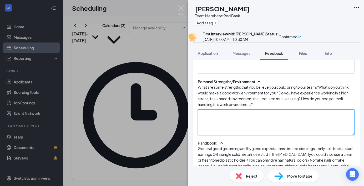
click at [214, 114] on textarea at bounding box center [276, 123] width 157 height 26
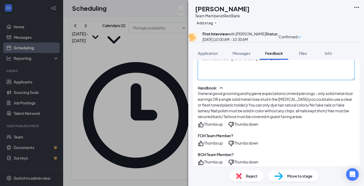
scroll to position [311, 0]
type textarea "fast,reliable, being on time.doing best. - 100% ."
click at [208, 123] on div "Thumbs up" at bounding box center [213, 125] width 19 height 6
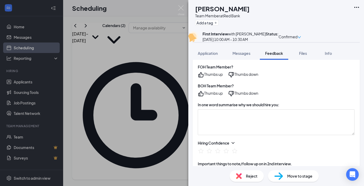
scroll to position [380, 0]
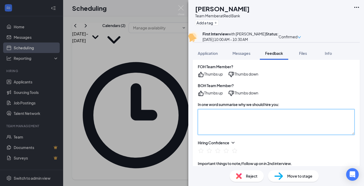
click at [230, 117] on textarea at bounding box center [276, 122] width 157 height 26
click at [206, 111] on textarea "awsome" at bounding box center [276, 122] width 157 height 26
click at [221, 112] on textarea "awesome" at bounding box center [276, 122] width 157 height 26
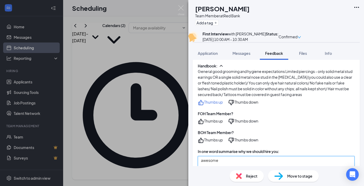
scroll to position [335, 0]
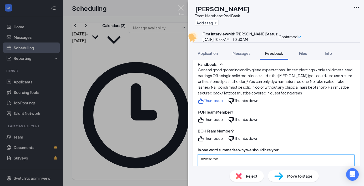
type textarea "awesome"
click at [244, 117] on div "Thumbs down" at bounding box center [246, 120] width 24 height 6
click at [201, 136] on icon "ThumbsUp" at bounding box center [201, 139] width 6 height 6
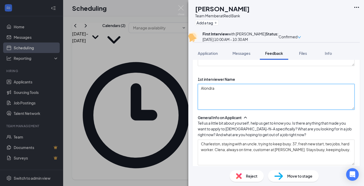
click at [220, 106] on textarea "Alondra" at bounding box center [276, 97] width 157 height 26
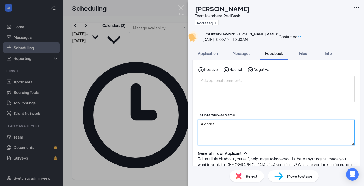
scroll to position [29, 0]
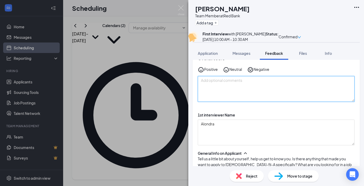
click at [220, 98] on textarea at bounding box center [276, 89] width 157 height 26
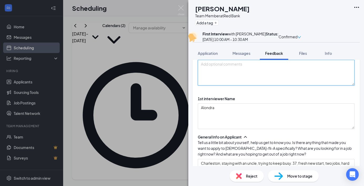
scroll to position [58, 0]
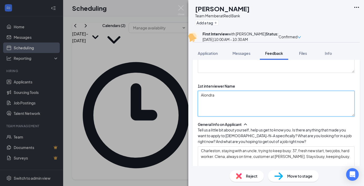
click at [232, 114] on textarea "Alondra" at bounding box center [276, 104] width 157 height 26
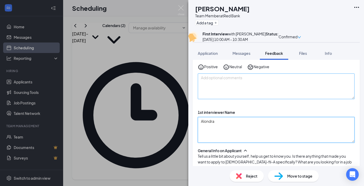
scroll to position [26, 0]
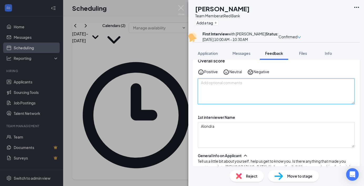
click at [230, 96] on textarea at bounding box center [276, 92] width 157 height 26
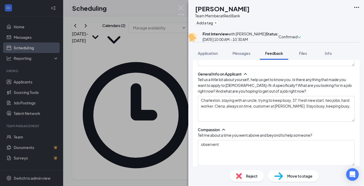
scroll to position [108, 0]
type textarea "not what we are looking for"
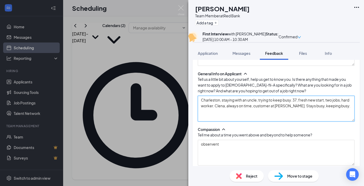
click at [224, 119] on textarea "Charleston, staying with an uncle, trying to keep busy. 37, fresh new start, tw…" at bounding box center [276, 109] width 157 height 26
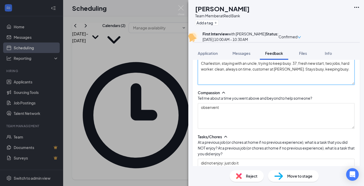
scroll to position [145, 0]
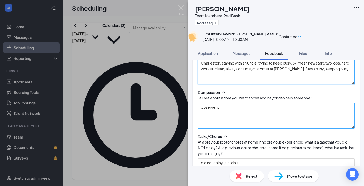
type textarea "Charleston, staying with an uncle, trying to keep busy. 37, fresh new start, tw…"
click at [234, 120] on textarea "observent" at bounding box center [276, 116] width 157 height 26
drag, startPoint x: 220, startPoint y: 120, endPoint x: 194, endPoint y: 117, distance: 26.1
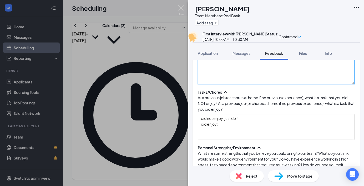
scroll to position [190, 0]
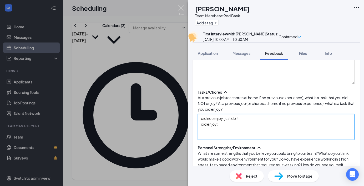
drag, startPoint x: 243, startPoint y: 126, endPoint x: 225, endPoint y: 125, distance: 17.9
click at [225, 126] on textarea "did not enjoy: just do it did enjoy:" at bounding box center [276, 127] width 157 height 26
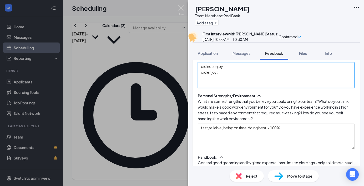
scroll to position [243, 0]
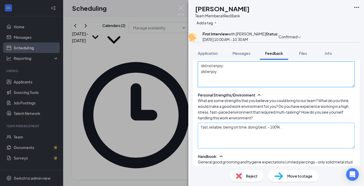
type textarea "did not enjoy: did enjoy:"
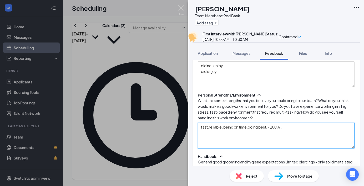
click at [216, 130] on textarea "fast,reliable, being on time.doing best. - 100% ." at bounding box center [276, 136] width 157 height 26
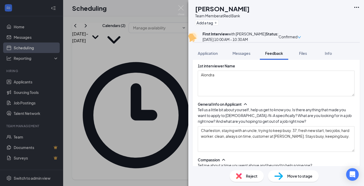
scroll to position [0, 0]
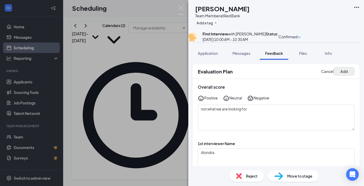
type textarea "fast, reliable, and being on time.doing best. - 100% ."
click at [346, 76] on button "Add" at bounding box center [343, 71] width 21 height 8
click at [232, 102] on div "Neutral" at bounding box center [232, 98] width 19 height 6
click at [226, 102] on icon "NeutralFace" at bounding box center [226, 98] width 6 height 6
click at [339, 76] on button "Add" at bounding box center [343, 71] width 21 height 8
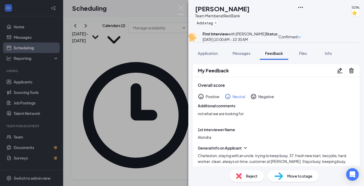
click at [287, 176] on span "Move to stage" at bounding box center [299, 176] width 25 height 6
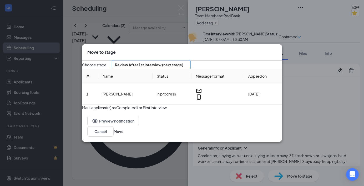
click at [187, 67] on span "Review After 1st Interview (next stage)" at bounding box center [151, 65] width 73 height 8
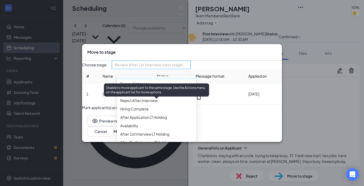
scroll to position [39, 0]
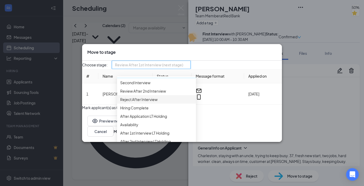
click at [142, 102] on span "Reject After Interview" at bounding box center [138, 100] width 37 height 6
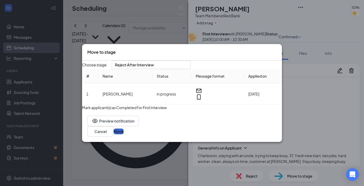
click at [124, 135] on button "Move" at bounding box center [119, 132] width 10 height 6
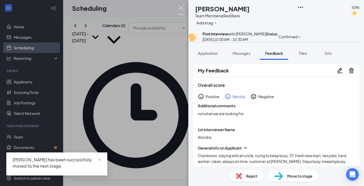
click at [181, 8] on img at bounding box center [181, 10] width 7 height 10
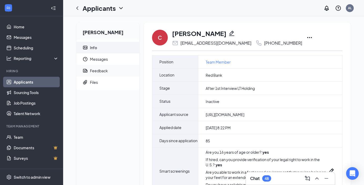
click at [103, 70] on div "Feedback" at bounding box center [99, 70] width 18 height 5
click at [100, 71] on div "Feedback" at bounding box center [99, 70] width 18 height 5
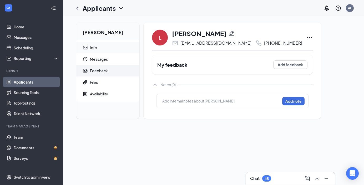
click at [95, 49] on div "Info" at bounding box center [93, 47] width 7 height 5
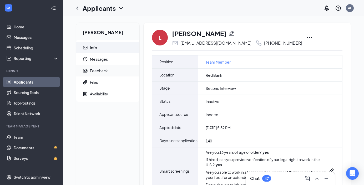
click at [110, 71] on span "Feedback" at bounding box center [112, 71] width 45 height 12
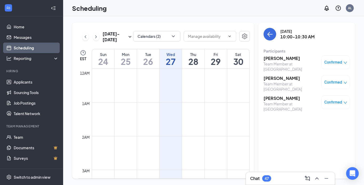
scroll to position [258, 0]
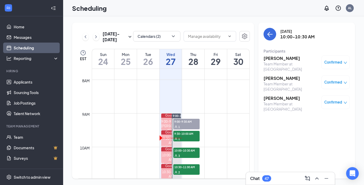
click at [275, 95] on h3 "[PERSON_NAME]" at bounding box center [290, 98] width 55 height 6
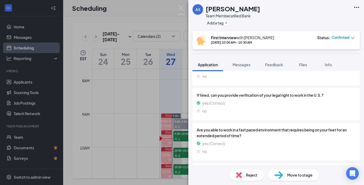
scroll to position [539, 0]
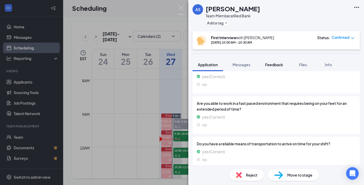
click at [277, 64] on span "Feedback" at bounding box center [274, 64] width 18 height 5
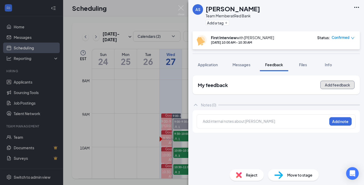
click at [335, 85] on button "Add feedback" at bounding box center [337, 85] width 34 height 8
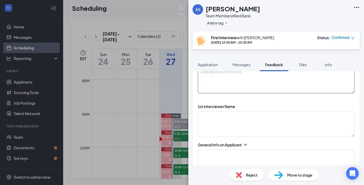
scroll to position [50, 0]
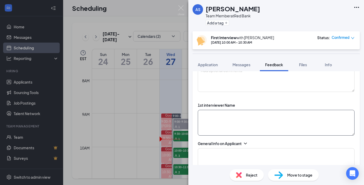
click at [235, 117] on textarea at bounding box center [276, 123] width 157 height 26
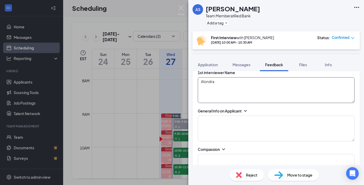
scroll to position [83, 0]
type textarea "Alondra"
click at [246, 110] on icon "ChevronDown" at bounding box center [245, 110] width 3 height 2
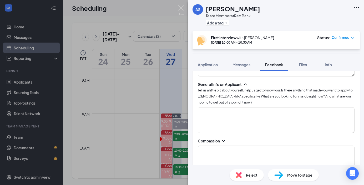
scroll to position [111, 0]
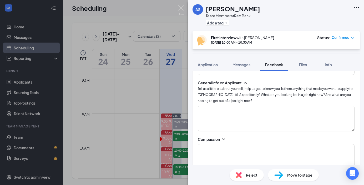
click at [224, 140] on icon "ChevronDown" at bounding box center [223, 139] width 3 height 2
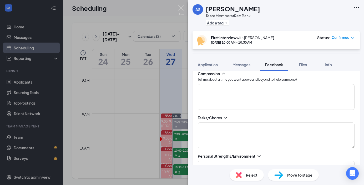
click at [224, 118] on icon "ChevronDown" at bounding box center [225, 117] width 5 height 5
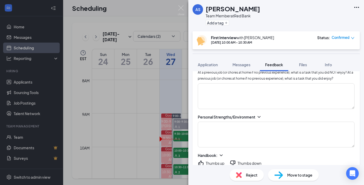
scroll to position [243, 0]
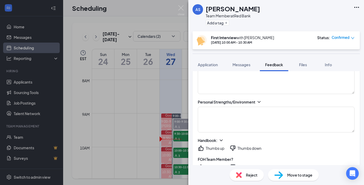
click at [256, 101] on div "Personal Strengths/Environment" at bounding box center [276, 101] width 157 height 5
click at [258, 102] on icon "ChevronDown" at bounding box center [258, 101] width 5 height 5
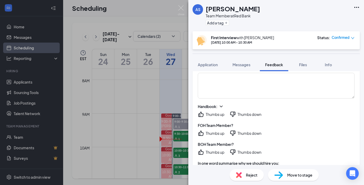
scroll to position [295, 0]
click at [222, 106] on icon "ChevronDown" at bounding box center [220, 105] width 5 height 5
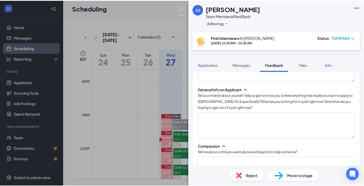
scroll to position [107, 0]
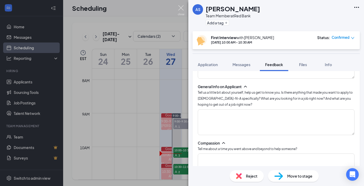
click at [182, 9] on img at bounding box center [181, 10] width 7 height 10
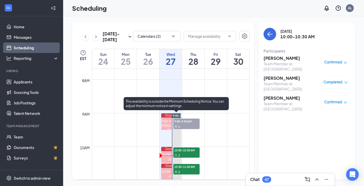
click at [188, 169] on span "10:30-11:00 AM" at bounding box center [186, 166] width 26 height 5
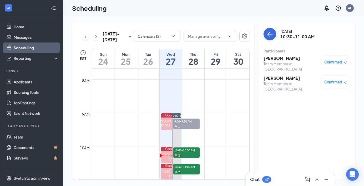
click at [282, 77] on h3 "[PERSON_NAME]" at bounding box center [290, 78] width 55 height 6
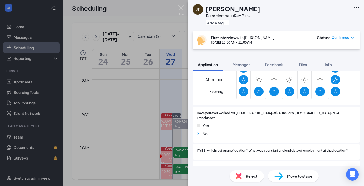
scroll to position [185, 0]
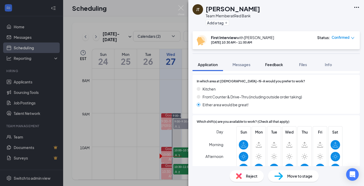
click at [278, 64] on span "Feedback" at bounding box center [274, 64] width 18 height 5
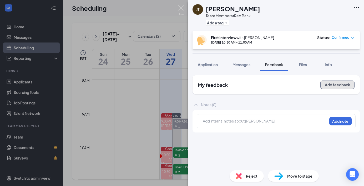
click at [326, 86] on button "Add feedback" at bounding box center [337, 85] width 34 height 8
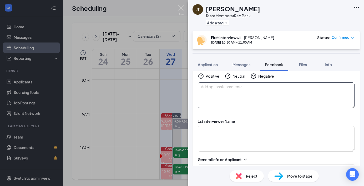
scroll to position [41, 0]
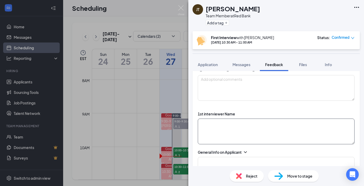
click at [240, 122] on textarea at bounding box center [276, 132] width 157 height 26
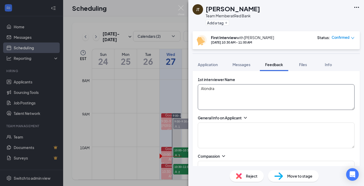
scroll to position [83, 0]
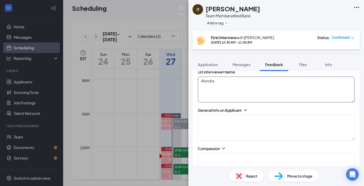
type textarea "Alondra"
click at [245, 111] on icon "ChevronDown" at bounding box center [245, 110] width 5 height 5
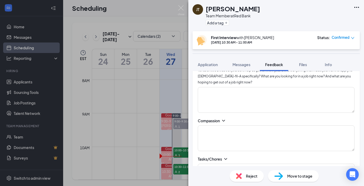
click at [223, 122] on icon "ChevronDown" at bounding box center [223, 120] width 5 height 5
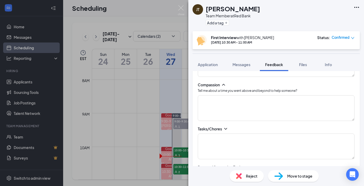
click at [225, 129] on icon "ChevronDown" at bounding box center [225, 128] width 5 height 5
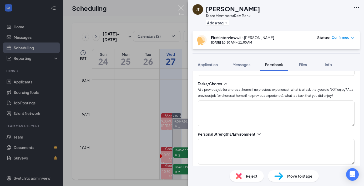
scroll to position [214, 0]
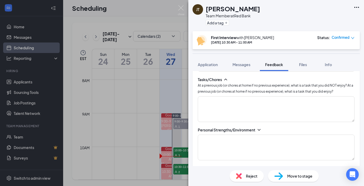
click at [260, 130] on icon "ChevronDown" at bounding box center [258, 129] width 5 height 5
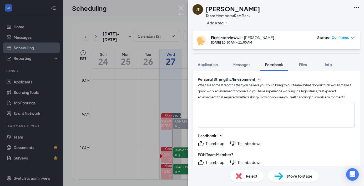
scroll to position [265, 0]
click at [220, 136] on icon "ChevronDown" at bounding box center [220, 135] width 5 height 5
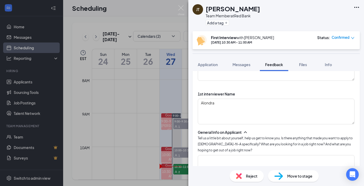
scroll to position [73, 0]
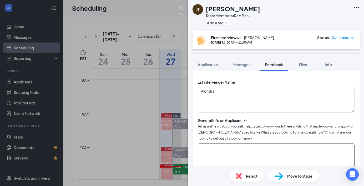
click at [215, 151] on textarea at bounding box center [276, 156] width 157 height 26
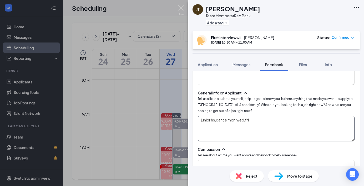
scroll to position [110, 0]
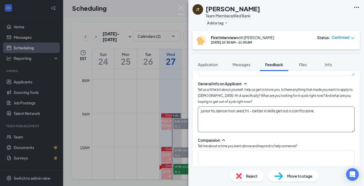
type textarea "junior hs,dance mon,wed,fri.- better in skills get out o comfto zone."
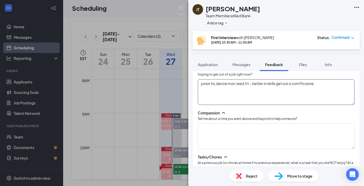
scroll to position [141, 0]
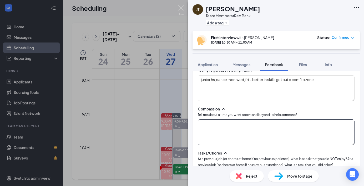
click at [223, 127] on textarea at bounding box center [276, 133] width 157 height 26
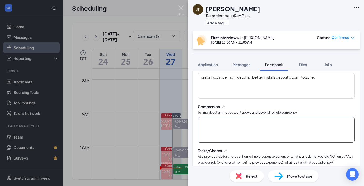
click at [243, 122] on textarea at bounding box center [276, 130] width 157 height 26
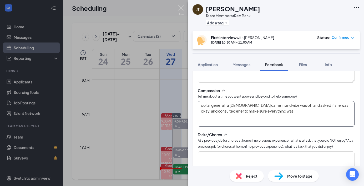
scroll to position [161, 0]
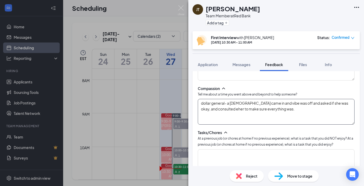
type textarea "dollar general- a [DEMOGRAPHIC_DATA] came in and vibe was off and asked if she …"
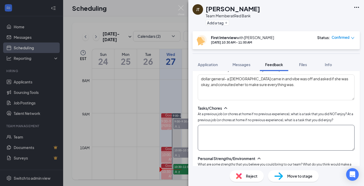
click at [225, 131] on textarea at bounding box center [276, 138] width 157 height 26
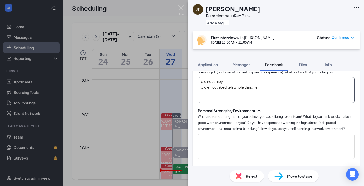
scroll to position [234, 0]
click at [242, 145] on textarea at bounding box center [276, 147] width 157 height 26
click at [233, 88] on textarea "did not enjoy: did enjoy: liked teh whole thinghe" at bounding box center [276, 90] width 157 height 26
type textarea "did not enjoy: did enjoy: liked the whole thinghe"
click at [219, 139] on textarea at bounding box center [276, 147] width 157 height 26
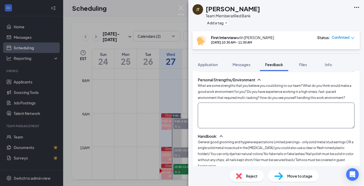
scroll to position [264, 0]
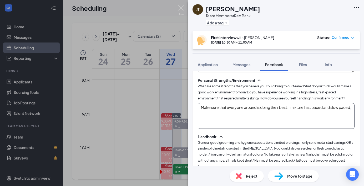
type textarea "Make sure that everyone around is doing their best.- mixture fast paced and slo…"
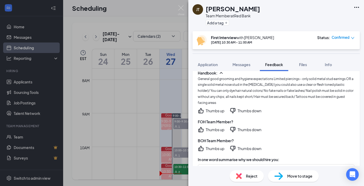
scroll to position [326, 0]
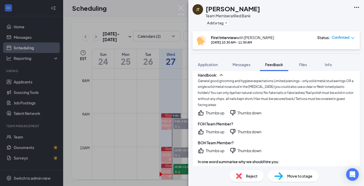
click at [202, 110] on icon "ThumbsUp" at bounding box center [201, 113] width 6 height 6
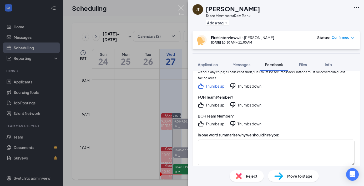
scroll to position [353, 0]
click at [223, 143] on textarea at bounding box center [276, 153] width 157 height 26
click at [209, 140] on textarea at bounding box center [276, 153] width 157 height 26
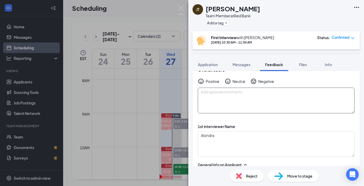
scroll to position [17, 0]
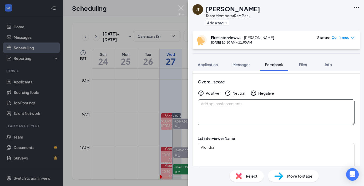
type textarea "[PERSON_NAME]"
click at [285, 114] on textarea at bounding box center [276, 113] width 157 height 26
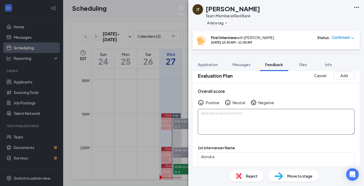
scroll to position [20, 0]
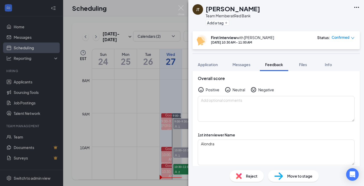
click at [232, 91] on div "Neutral" at bounding box center [238, 89] width 13 height 5
click at [218, 102] on textarea at bounding box center [276, 109] width 157 height 26
drag, startPoint x: 257, startPoint y: 100, endPoint x: 193, endPoint y: 98, distance: 63.1
click at [193, 98] on div "Overall score Positive Neutral Negative schedule does not match" at bounding box center [275, 98] width 167 height 57
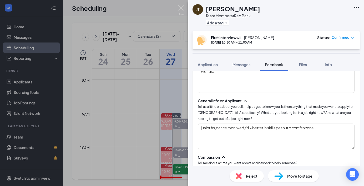
scroll to position [96, 0]
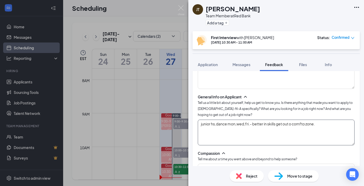
type textarea "Availability does not match"
click at [232, 126] on textarea "junior hs,dance mon,wed,fri.- better in skills get out o comfto zone." at bounding box center [276, 133] width 157 height 26
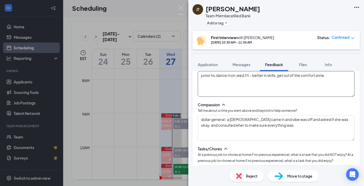
scroll to position [145, 0]
type textarea "junior hs,dance mon,wed,fri.- better in skills, get out of the comfort zone."
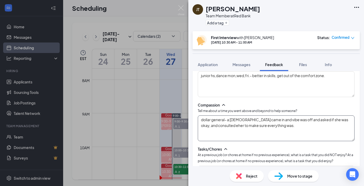
click at [254, 125] on textarea "dollar general- a lady came in and vibe was off and asked if she was okay, and …" at bounding box center [276, 129] width 157 height 26
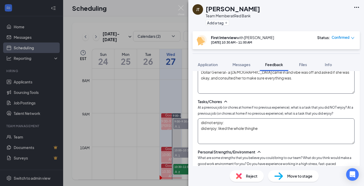
type textarea "Dollar General- a lady came in and vibe was off and asked if she was okay, and …"
click at [255, 131] on textarea "did not enjoy: did enjoy: liked the whole thinghe" at bounding box center [276, 132] width 157 height 26
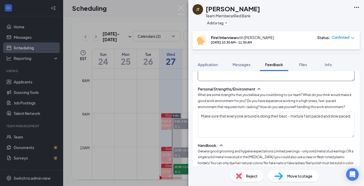
scroll to position [257, 0]
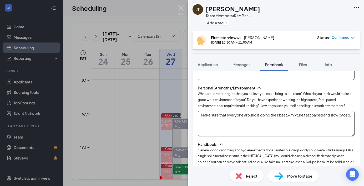
type textarea "did not enjoy: did enjoy: liked the whole thing"
click at [233, 131] on textarea "Make sure that everyone around is doing their best.- mixture fast paced and slo…" at bounding box center [276, 124] width 157 height 26
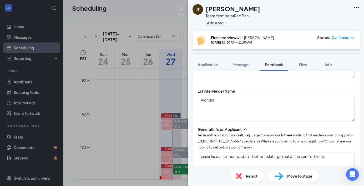
scroll to position [0, 0]
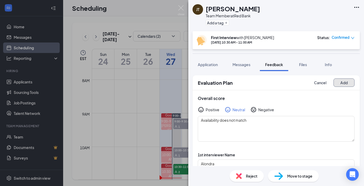
click at [345, 83] on button "Add" at bounding box center [343, 83] width 21 height 8
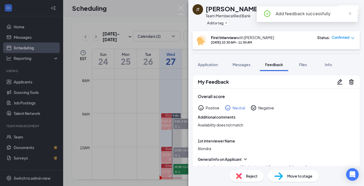
click at [283, 178] on div "Move to stage" at bounding box center [293, 177] width 51 height 12
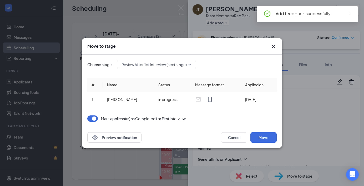
click at [190, 68] on span "Review After 1st Interview (next stage)" at bounding box center [156, 65] width 70 height 8
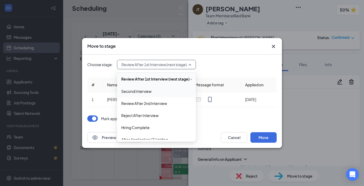
scroll to position [43, 0]
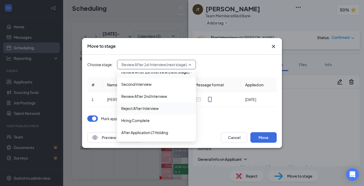
click at [148, 110] on span "Reject After Interview" at bounding box center [139, 109] width 37 height 6
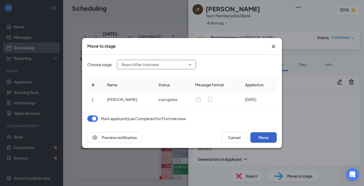
click at [259, 136] on button "Move" at bounding box center [263, 137] width 26 height 11
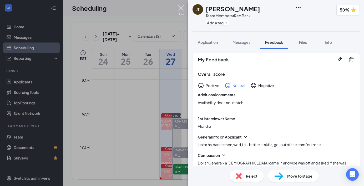
click at [181, 9] on img at bounding box center [181, 10] width 7 height 10
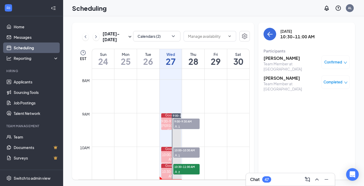
click at [289, 58] on h3 "Jaelyn Driggers" at bounding box center [290, 58] width 55 height 6
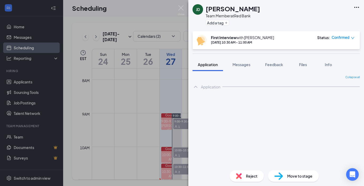
click at [183, 8] on img at bounding box center [181, 10] width 7 height 10
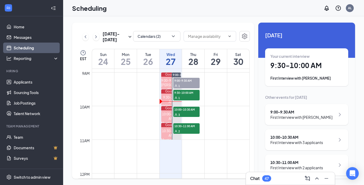
scroll to position [302, 0]
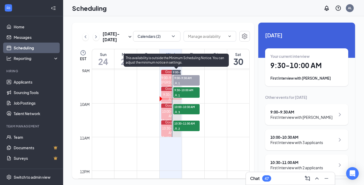
click at [192, 92] on span "9:30-10:00 AM" at bounding box center [186, 89] width 26 height 5
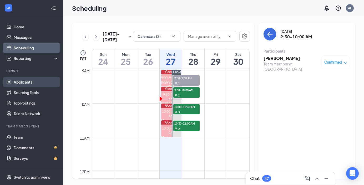
click at [17, 82] on link "Applicants" at bounding box center [36, 82] width 45 height 11
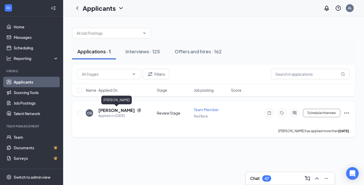
click at [119, 112] on h5 "[PERSON_NAME]" at bounding box center [116, 110] width 37 height 6
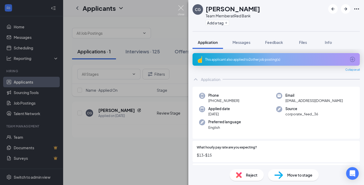
click at [180, 11] on img at bounding box center [181, 10] width 7 height 10
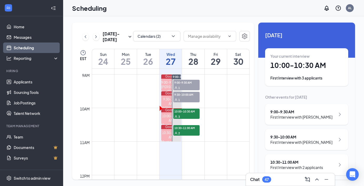
scroll to position [298, 0]
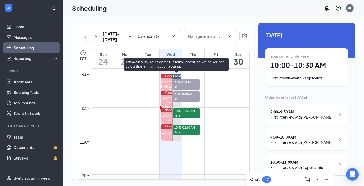
click at [188, 97] on div "1" at bounding box center [186, 99] width 26 height 5
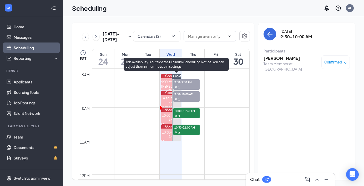
click at [190, 85] on div "1" at bounding box center [186, 87] width 26 height 5
click at [187, 99] on div "1" at bounding box center [186, 99] width 26 height 5
click at [186, 85] on div "1" at bounding box center [186, 87] width 26 height 5
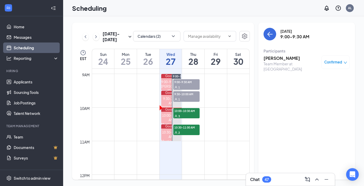
click at [290, 58] on h3 "Ayanna Wilson" at bounding box center [290, 58] width 55 height 6
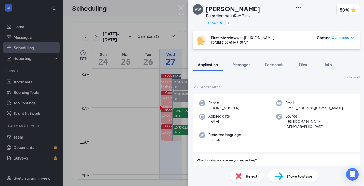
click at [282, 175] on img at bounding box center [278, 177] width 9 height 8
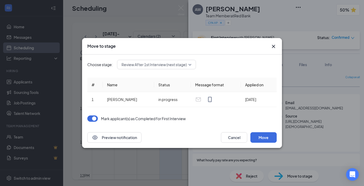
click at [190, 66] on span "Review After 1st Interview (next stage)" at bounding box center [156, 65] width 70 height 8
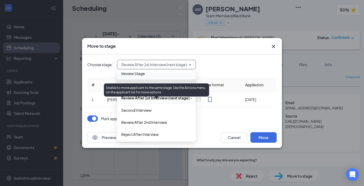
scroll to position [18, 0]
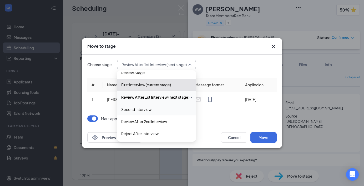
click at [149, 110] on span "Second Interview" at bounding box center [136, 110] width 30 height 6
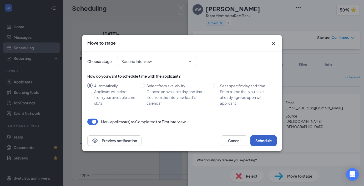
click at [261, 142] on button "Schedule" at bounding box center [263, 141] width 26 height 11
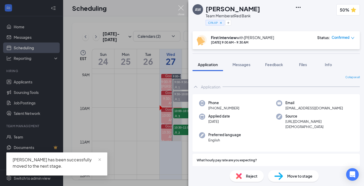
click at [179, 8] on img at bounding box center [181, 10] width 7 height 10
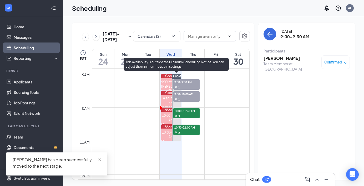
click at [188, 98] on div "1" at bounding box center [186, 99] width 26 height 5
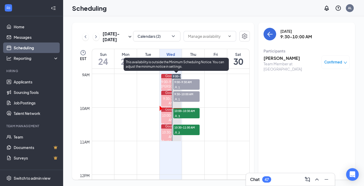
click at [189, 97] on div "1" at bounding box center [186, 99] width 26 height 5
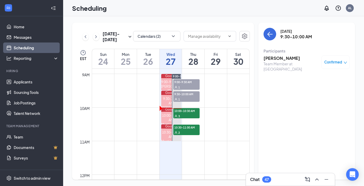
click at [345, 63] on icon "down" at bounding box center [344, 63] width 3 height 2
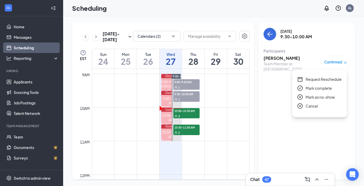
click at [327, 96] on span "Mark as no-show" at bounding box center [319, 97] width 29 height 6
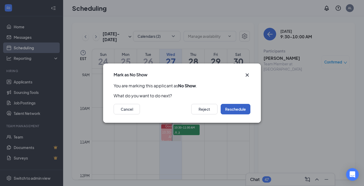
click at [238, 109] on button "Reschedule" at bounding box center [235, 109] width 30 height 11
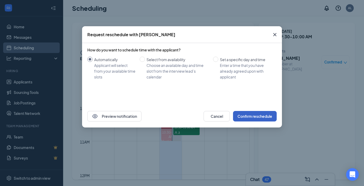
click at [252, 117] on button "Confirm reschedule" at bounding box center [255, 116] width 44 height 11
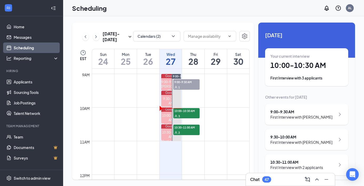
click at [186, 114] on div "3" at bounding box center [186, 116] width 26 height 5
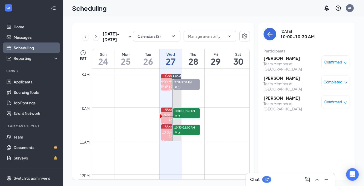
click at [182, 130] on span "10:30-11:00 AM" at bounding box center [186, 127] width 26 height 5
click at [287, 59] on h3 "[PERSON_NAME]" at bounding box center [290, 58] width 55 height 6
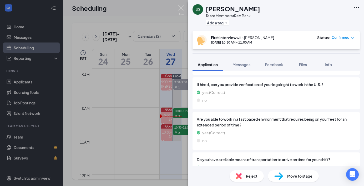
scroll to position [650, 0]
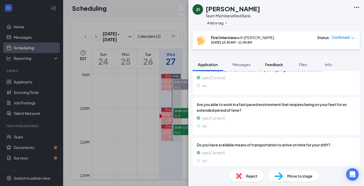
click at [281, 65] on span "Feedback" at bounding box center [274, 64] width 18 height 5
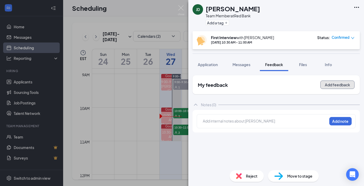
click at [320, 86] on button "Add feedback" at bounding box center [337, 85] width 34 height 8
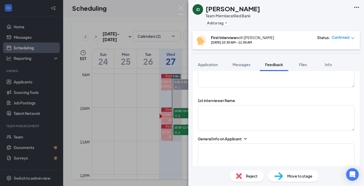
scroll to position [60, 0]
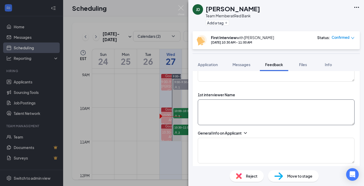
click at [204, 110] on textarea at bounding box center [276, 113] width 157 height 26
type textarea "Alondra"
click at [247, 133] on icon "ChevronDown" at bounding box center [245, 133] width 5 height 5
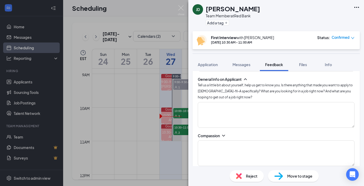
scroll to position [114, 0]
click at [222, 135] on icon "ChevronDown" at bounding box center [223, 135] width 5 height 5
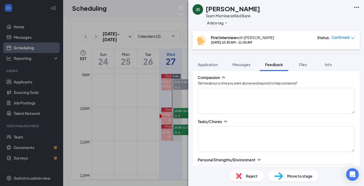
click at [226, 122] on icon "ChevronDown" at bounding box center [225, 121] width 5 height 5
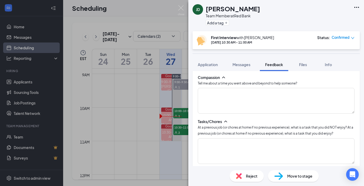
scroll to position [209, 0]
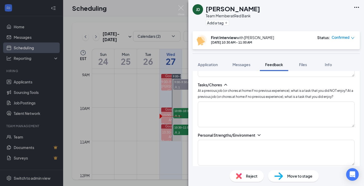
click at [258, 136] on icon "ChevronDown" at bounding box center [258, 135] width 5 height 5
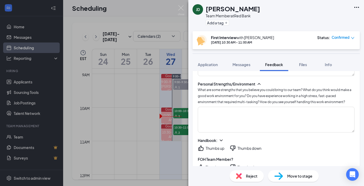
scroll to position [261, 0]
click at [219, 141] on icon "ChevronDown" at bounding box center [220, 139] width 5 height 5
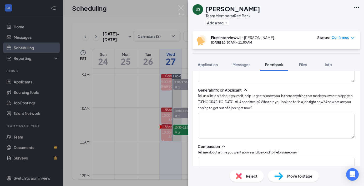
scroll to position [103, 0]
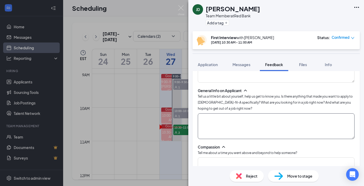
click at [232, 116] on textarea at bounding box center [276, 127] width 157 height 26
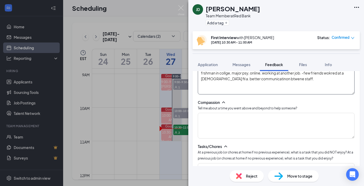
scroll to position [158, 0]
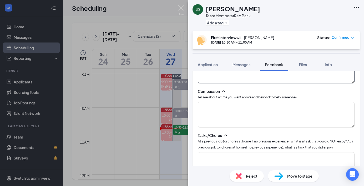
type textarea "frshman in collge, major psy, online, working at another job. -few friends wokr…"
click at [255, 116] on textarea at bounding box center [276, 115] width 157 height 26
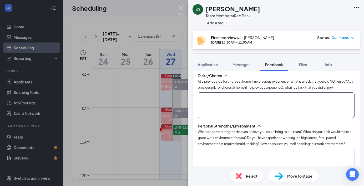
type textarea "tropical smoothie and broke his arm makes ure to carry his things"
click at [245, 102] on textarea at bounding box center [276, 106] width 157 height 26
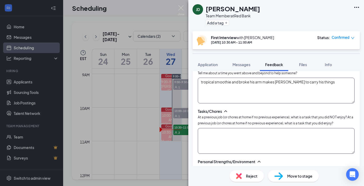
scroll to position [184, 0]
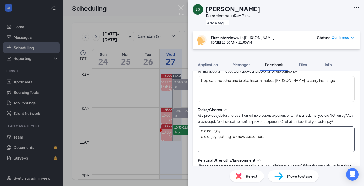
click at [224, 132] on textarea "did not njoy: did enjoy: getting to know customers" at bounding box center [276, 140] width 157 height 26
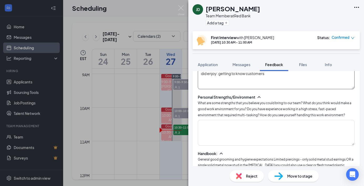
scroll to position [248, 0]
type textarea "did not njoy: no breaks did enjoy: getting to know customers"
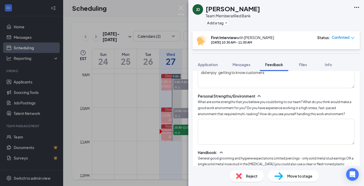
click at [229, 129] on div "JD Jaelyn Driggers Team Member at Red Bank Add a tag First Interview with Alond…" at bounding box center [276, 93] width 176 height 186
click at [229, 129] on textarea at bounding box center [276, 132] width 157 height 26
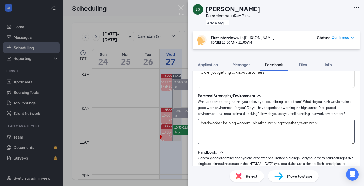
scroll to position [250, 0]
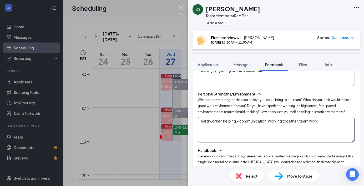
type textarea "hard worker, helping.- communication, working together, team work"
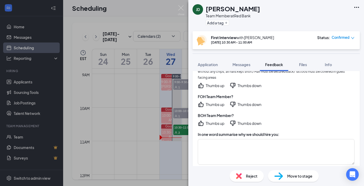
scroll to position [353, 0]
click at [213, 139] on textarea at bounding box center [276, 152] width 157 height 26
type textarea "compassion"
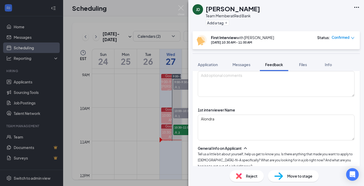
scroll to position [0, 0]
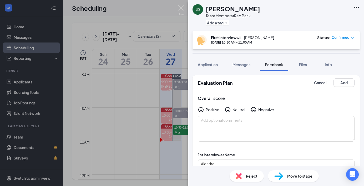
click at [234, 109] on div "Neutral" at bounding box center [238, 109] width 13 height 5
click at [222, 129] on textarea at bounding box center [276, 129] width 157 height 26
type textarea "avaliblty"
drag, startPoint x: 220, startPoint y: 122, endPoint x: 192, endPoint y: 122, distance: 28.1
click at [192, 122] on div "Evaluation Plan Cancel Add Overall score Positive Neutral Negative avaliblty 1s…" at bounding box center [276, 118] width 176 height 95
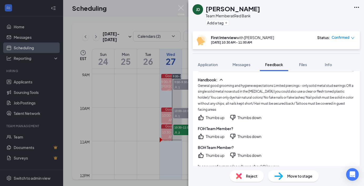
scroll to position [314, 0]
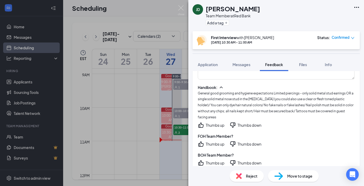
click at [208, 123] on div "Thumbs up" at bounding box center [215, 125] width 19 height 5
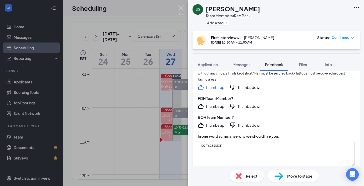
scroll to position [351, 0]
click at [207, 104] on div "Thumbs up" at bounding box center [215, 106] width 19 height 5
click at [242, 123] on div "Thumbs down" at bounding box center [249, 125] width 24 height 5
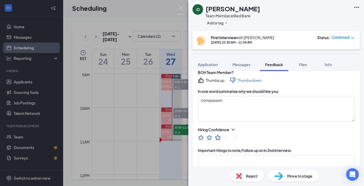
click at [217, 135] on icon "StarBorder" at bounding box center [218, 138] width 6 height 6
click at [214, 158] on textarea at bounding box center [276, 168] width 157 height 26
type textarea "D"
click at [215, 134] on icon "StarBorder" at bounding box center [217, 137] width 7 height 7
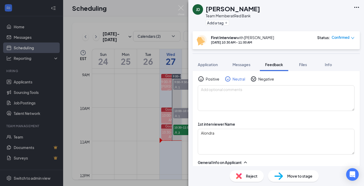
scroll to position [0, 0]
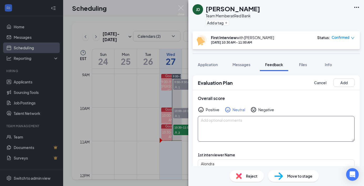
click at [235, 127] on textarea at bounding box center [276, 129] width 157 height 26
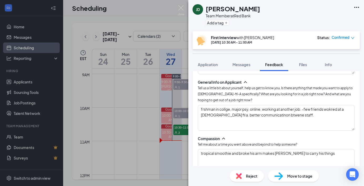
scroll to position [112, 0]
type textarea "not what we are looking for"
click at [260, 116] on textarea "frshman in collge, major psy, online, working at another job. -few friends wokr…" at bounding box center [276, 117] width 157 height 26
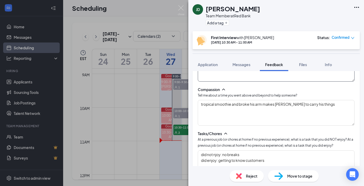
scroll to position [161, 0]
type textarea "Freshman in college, major psy, online, working at another job. -A few friends …"
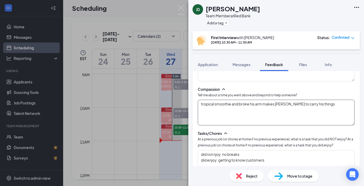
click at [252, 121] on textarea "tropical smoothie and broke his arm makes ure to carry his things" at bounding box center [276, 113] width 157 height 26
click at [275, 105] on textarea "tropical smoothie and broke his arm makes ure to carry his things" at bounding box center [276, 113] width 157 height 26
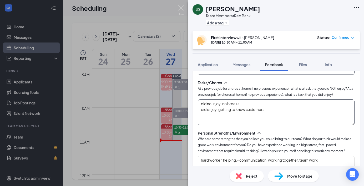
scroll to position [220, 0]
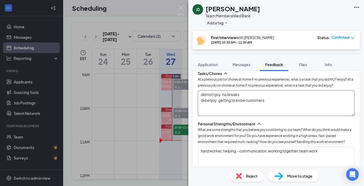
type textarea "tropical smoothie and broke his arm make sure to carry his things"
click at [262, 108] on textarea "did not njoy: no breaks did enjoy: getting to know customers" at bounding box center [276, 103] width 157 height 26
click at [216, 96] on textarea "did not njoy: no breaks did enjoy: getting to know customers" at bounding box center [276, 103] width 157 height 26
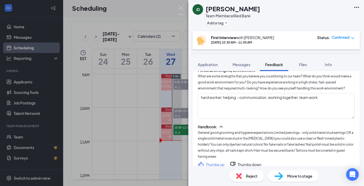
scroll to position [283, 0]
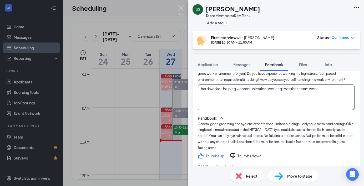
type textarea "did not enjoy: no breaks did enjoy: getting to know customers"
click at [247, 100] on textarea "hard worker, helping.- communication, working together, team work" at bounding box center [276, 98] width 157 height 26
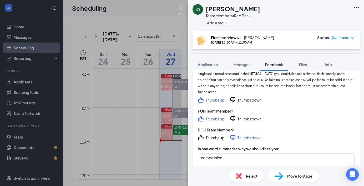
scroll to position [381, 0]
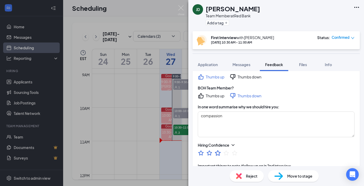
click at [216, 150] on icon "StarBorder" at bounding box center [218, 153] width 6 height 6
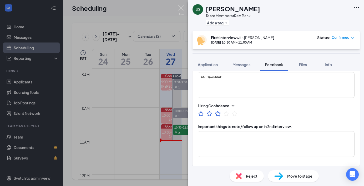
scroll to position [433, 0]
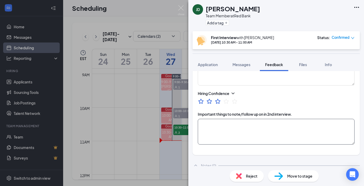
click at [211, 119] on textarea at bounding box center [276, 132] width 157 height 26
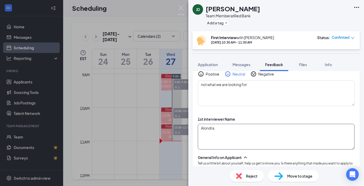
scroll to position [0, 0]
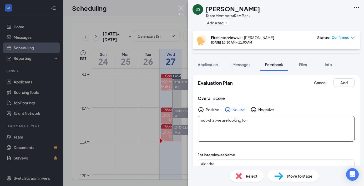
type textarea "did mention she had another job, not sure how the hours would work."
drag, startPoint x: 252, startPoint y: 124, endPoint x: 179, endPoint y: 123, distance: 72.8
click at [179, 123] on div "JD Jaelyn Driggers Team Member at Red Bank Add a tag First Interview with Alond…" at bounding box center [182, 93] width 364 height 186
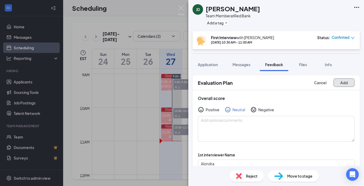
click at [344, 83] on button "Add" at bounding box center [343, 83] width 21 height 8
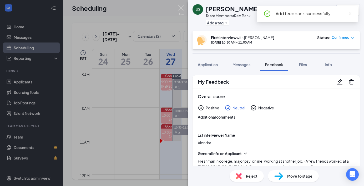
scroll to position [42, 0]
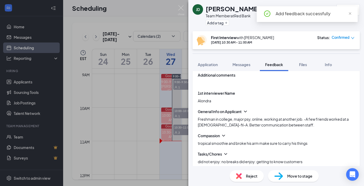
click at [281, 176] on img at bounding box center [278, 177] width 9 height 8
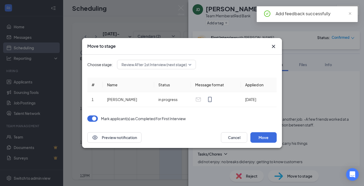
click at [191, 66] on span "Review After 1st Interview (next stage)" at bounding box center [156, 65] width 70 height 8
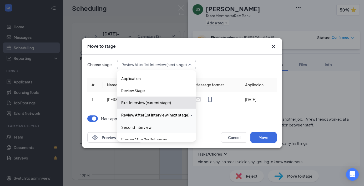
click at [153, 130] on span "Second Interview" at bounding box center [156, 128] width 70 height 6
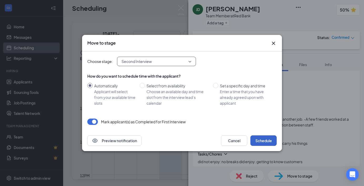
click at [263, 141] on button "Schedule" at bounding box center [263, 141] width 26 height 11
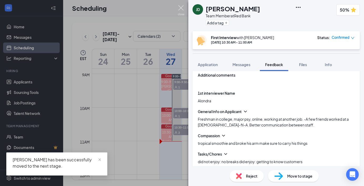
click at [181, 9] on img at bounding box center [181, 10] width 7 height 10
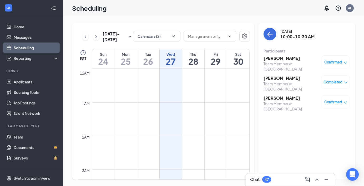
scroll to position [258, 0]
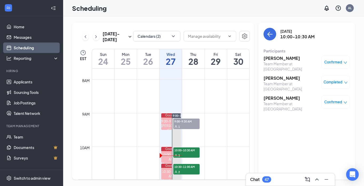
click at [283, 60] on h3 "[PERSON_NAME]" at bounding box center [290, 58] width 55 height 6
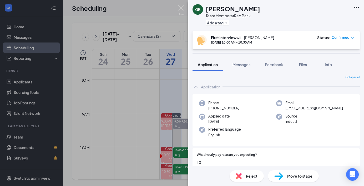
click at [181, 9] on img at bounding box center [181, 10] width 7 height 10
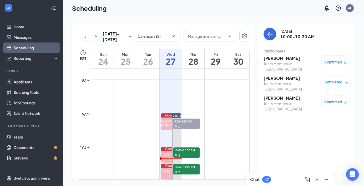
click at [339, 62] on span "Confirmed" at bounding box center [333, 62] width 18 height 5
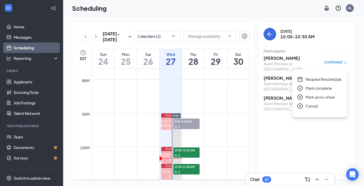
click at [309, 97] on span "Mark as no-show" at bounding box center [319, 97] width 29 height 6
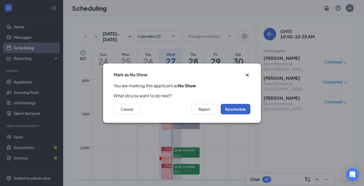
click at [232, 112] on button "Reschedule" at bounding box center [235, 109] width 30 height 11
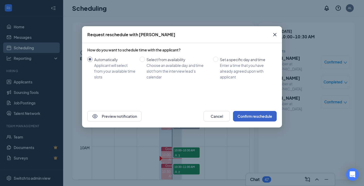
click at [258, 119] on button "Confirm reschedule" at bounding box center [255, 116] width 44 height 11
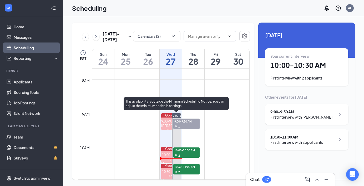
click at [186, 153] on div "2" at bounding box center [186, 155] width 26 height 5
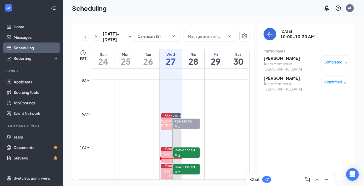
click at [345, 81] on icon "down" at bounding box center [345, 83] width 4 height 4
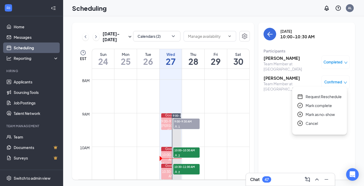
click at [300, 113] on icon "close-circle" at bounding box center [299, 114] width 5 height 5
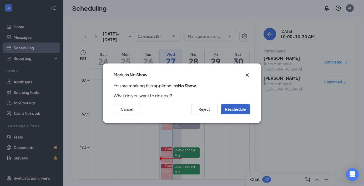
click at [229, 109] on button "Reschedule" at bounding box center [235, 109] width 30 height 11
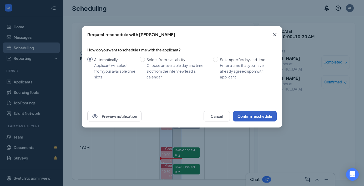
click at [242, 115] on button "Confirm reschedule" at bounding box center [255, 116] width 44 height 11
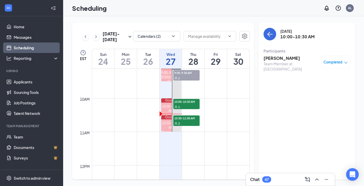
scroll to position [310, 0]
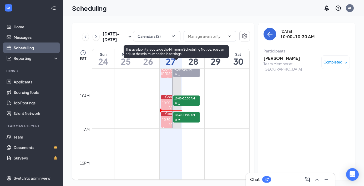
click at [182, 115] on span "10:30-11:00 AM" at bounding box center [186, 114] width 26 height 5
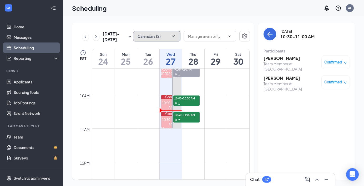
click at [171, 34] on icon "ChevronDown" at bounding box center [173, 36] width 5 height 5
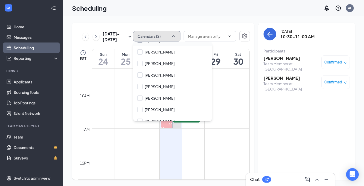
scroll to position [32, 0]
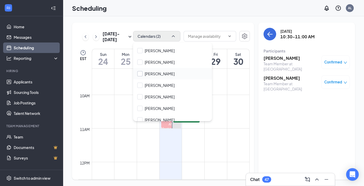
click at [141, 74] on input "[PERSON_NAME]" at bounding box center [155, 73] width 37 height 5
click at [194, 9] on div "Scheduling AL" at bounding box center [213, 8] width 301 height 16
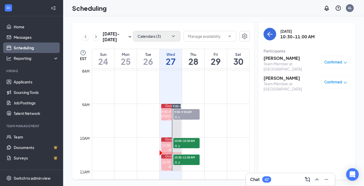
scroll to position [268, 0]
click at [175, 32] on button "Calendars (3)" at bounding box center [156, 36] width 47 height 11
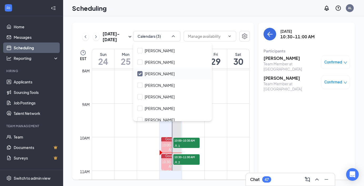
click at [140, 73] on input "[PERSON_NAME]" at bounding box center [155, 73] width 37 height 5
checkbox input "false"
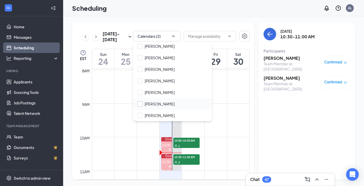
click at [141, 105] on input "[PERSON_NAME]" at bounding box center [155, 103] width 37 height 5
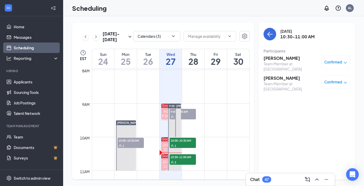
click at [186, 23] on div "[DATE] - [DATE] Calendars (3) EST Sun 24 Mon 25 Tue 26 Wed 27 Thu 28 Fri 29 Sat…" at bounding box center [163, 101] width 182 height 157
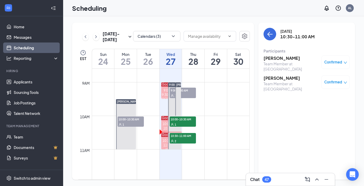
scroll to position [288, 0]
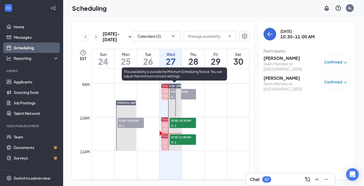
click at [183, 123] on div "1" at bounding box center [183, 125] width 26 height 5
click at [177, 140] on div "2" at bounding box center [183, 142] width 26 height 5
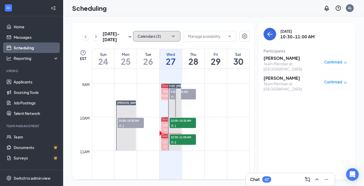
click at [163, 36] on button "Calendars (3)" at bounding box center [156, 36] width 47 height 11
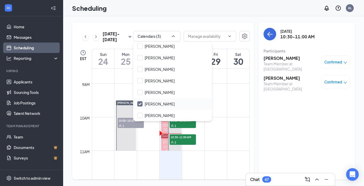
click at [140, 104] on input "[PERSON_NAME]" at bounding box center [155, 103] width 37 height 5
checkbox input "false"
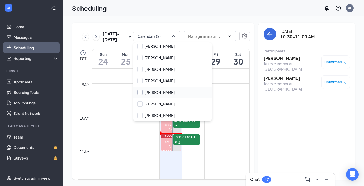
click at [140, 91] on input "[PERSON_NAME]" at bounding box center [155, 92] width 37 height 5
click at [194, 23] on div "[DATE] - [DATE] Calendars (3) EST Sun 24 Mon 25 Tue 26 Wed 27 Thu 28 Fri 29 Sat…" at bounding box center [163, 101] width 182 height 157
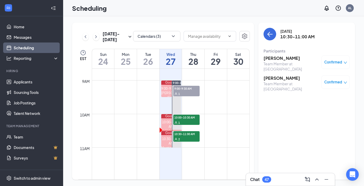
scroll to position [292, 0]
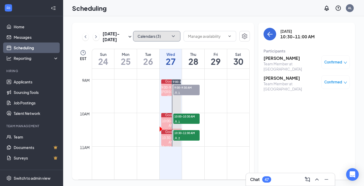
click at [171, 35] on icon "ChevronDown" at bounding box center [173, 36] width 5 height 5
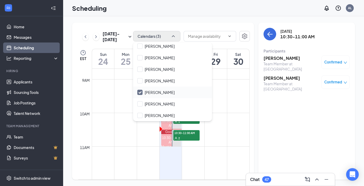
click at [142, 92] on input "[PERSON_NAME]" at bounding box center [155, 92] width 37 height 5
checkbox input "false"
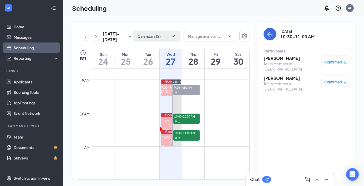
click at [201, 19] on div "[DATE] - [DATE] Calendars (2) EST Sun 24 Mon 25 Tue 26 Wed 27 Thu 28 Fri 29 Sat…" at bounding box center [213, 101] width 301 height 170
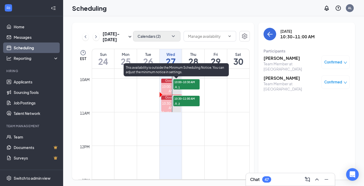
scroll to position [326, 0]
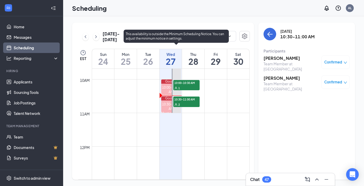
click at [181, 100] on span "10:30-11:00 AM" at bounding box center [186, 99] width 26 height 5
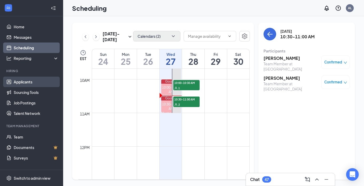
click at [31, 83] on link "Applicants" at bounding box center [36, 82] width 45 height 11
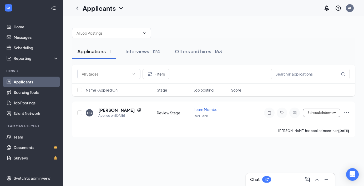
click at [166, 90] on span "Stage" at bounding box center [162, 90] width 11 height 5
click at [200, 88] on span "Job posting" at bounding box center [204, 90] width 20 height 5
click at [160, 89] on span "Stage" at bounding box center [162, 90] width 11 height 5
click at [133, 76] on icon "ChevronDown" at bounding box center [134, 74] width 4 height 4
click at [122, 87] on div "Review Stage (1)" at bounding box center [108, 87] width 55 height 6
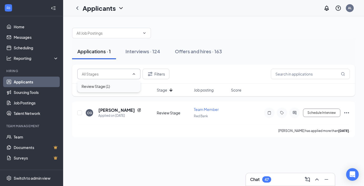
type input "Review Stage (1)"
click at [52, 9] on icon "Collapse" at bounding box center [53, 8] width 5 height 5
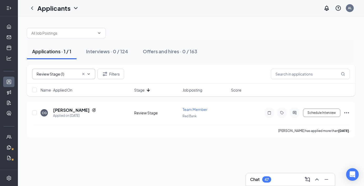
click at [11, 8] on icon "Expand" at bounding box center [8, 8] width 5 height 5
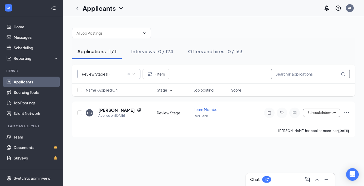
click at [294, 74] on input "text" at bounding box center [310, 74] width 79 height 11
click at [140, 36] on span at bounding box center [111, 33] width 79 height 11
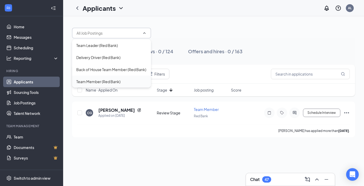
click at [108, 80] on div "Team Member (Red Bank)" at bounding box center [98, 82] width 44 height 6
type input "Team Member (Red Bank)"
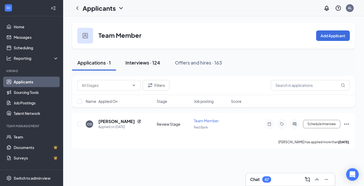
click at [151, 63] on div "Interviews · 124" at bounding box center [142, 62] width 35 height 7
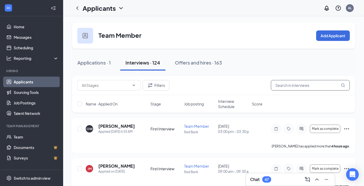
click at [278, 85] on input "text" at bounding box center [310, 85] width 79 height 11
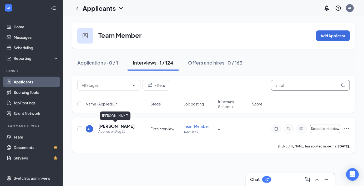
type input "anilah"
click at [109, 126] on h5 "[PERSON_NAME]" at bounding box center [116, 127] width 37 height 6
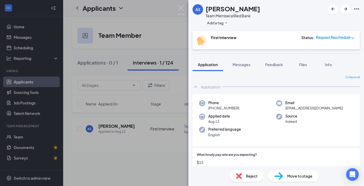
click at [351, 40] on div "Status : Request Reschedule" at bounding box center [327, 40] width 53 height 11
click at [351, 38] on icon "down" at bounding box center [353, 38] width 4 height 4
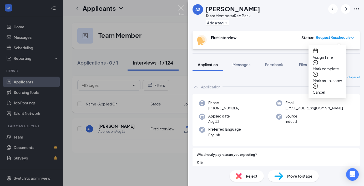
click at [325, 20] on div "AS [PERSON_NAME] Team Member at Red Bank Add a tag" at bounding box center [276, 15] width 176 height 31
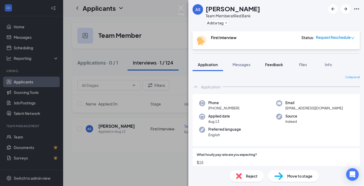
click at [271, 65] on span "Feedback" at bounding box center [274, 64] width 18 height 5
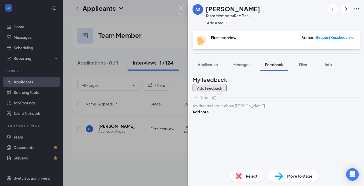
click at [227, 85] on button "Add feedback" at bounding box center [209, 88] width 34 height 8
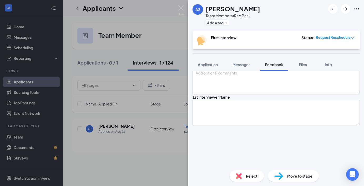
scroll to position [42, 0]
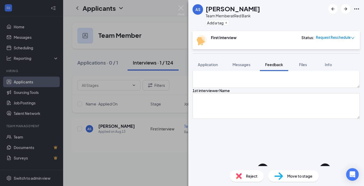
click at [247, 153] on icon "ChevronDown" at bounding box center [294, 185] width 132 height 132
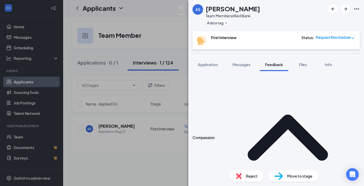
scroll to position [277, 0]
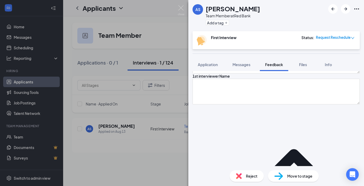
scroll to position [54, 0]
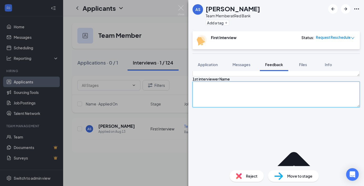
click at [237, 107] on textarea at bounding box center [275, 95] width 167 height 26
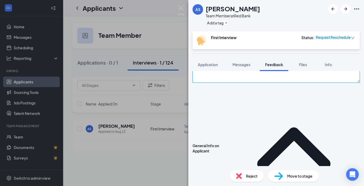
scroll to position [79, 0]
type textarea "Alondra"
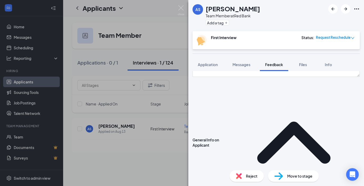
type textarea "moved down from [US_STATE], graduated, hair on the side.- communication btter w…"
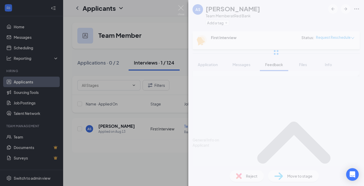
scroll to position [110, 0]
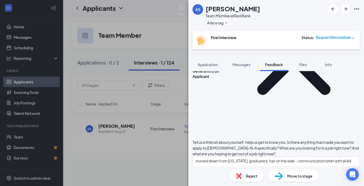
scroll to position [153, 0]
type textarea "pet smart: helped elderly poeple get around the store"
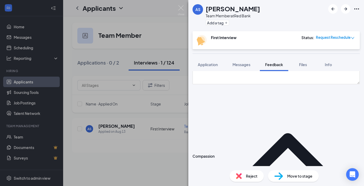
scroll to position [252, 0]
type textarea "did not enjoy:clennig up at the [PERSON_NAME] of night did enjoy: animlas that …"
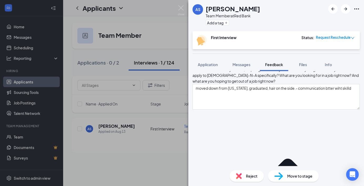
scroll to position [226, 0]
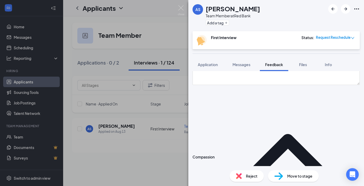
scroll to position [254, 0]
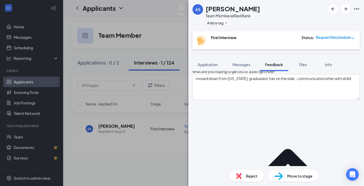
scroll to position [235, 0]
type textarea "getting people to gte back on task.- people not being rude,not doing their job."
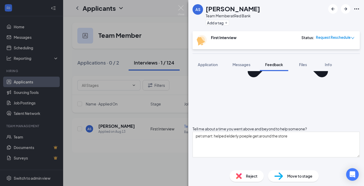
scroll to position [354, 0]
type textarea "brave"
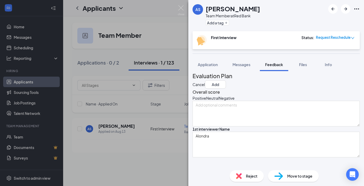
scroll to position [0, 0]
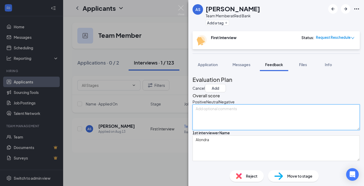
click at [235, 125] on textarea at bounding box center [275, 118] width 167 height 26
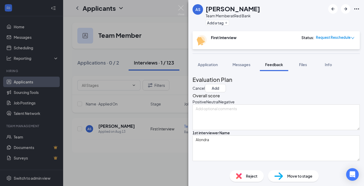
click at [219, 105] on div "Neutral" at bounding box center [212, 101] width 13 height 5
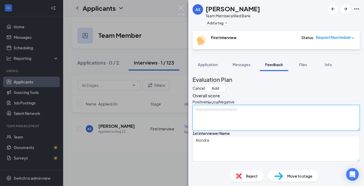
click at [229, 124] on textarea at bounding box center [275, 118] width 167 height 26
click at [255, 119] on textarea "was late to the interview." at bounding box center [275, 118] width 167 height 26
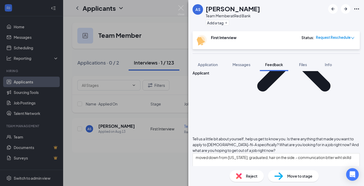
scroll to position [160, 0]
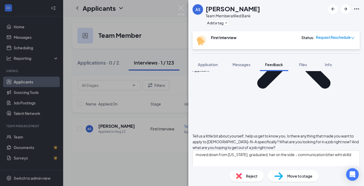
type textarea "was late to the interview. Not what we are looking for"
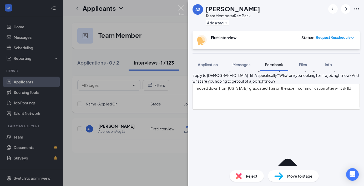
scroll to position [229, 0]
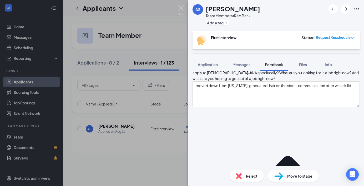
type textarea "did not enjoy:cleannig up at the end of the night did enjoy: animals that came …"
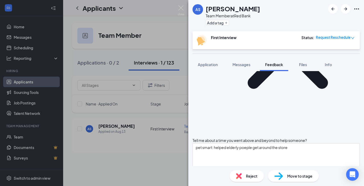
scroll to position [344, 0]
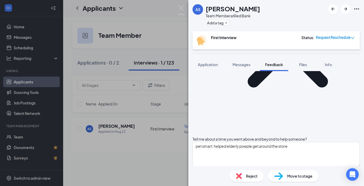
type textarea "getting people to get back on task.- people not being rude, not doing their job."
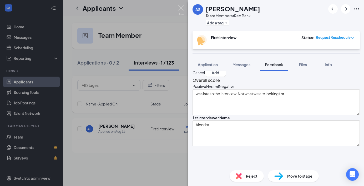
scroll to position [0, 0]
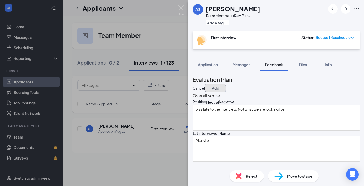
click at [226, 84] on button "Add" at bounding box center [215, 88] width 21 height 8
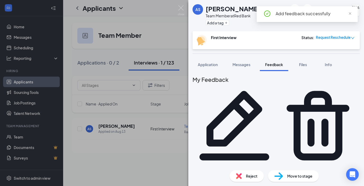
click at [352, 38] on icon "down" at bounding box center [352, 38] width 3 height 2
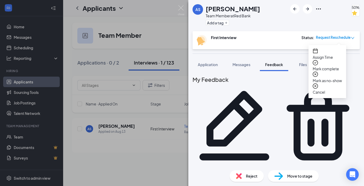
click at [339, 66] on span "Mark complete" at bounding box center [326, 69] width 29 height 6
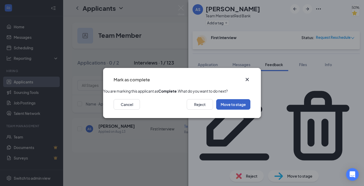
click at [235, 110] on button "Move to stage" at bounding box center [233, 104] width 34 height 11
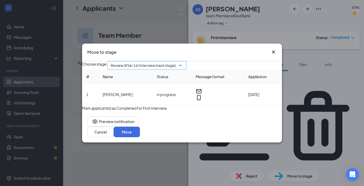
click at [183, 66] on span "Review After 1st Interview (next stage)" at bounding box center [147, 65] width 73 height 8
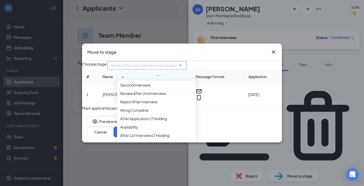
scroll to position [37, 0]
click at [156, 104] on span "Reject After Interview" at bounding box center [138, 101] width 37 height 6
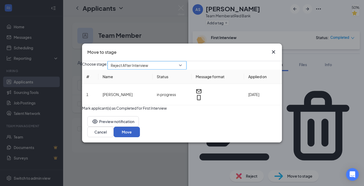
click at [140, 136] on button "Move" at bounding box center [127, 132] width 26 height 11
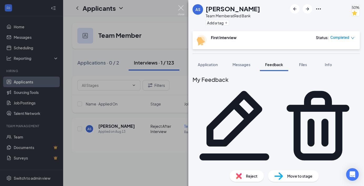
click at [182, 8] on img at bounding box center [181, 10] width 7 height 10
